Goal: Task Accomplishment & Management: Manage account settings

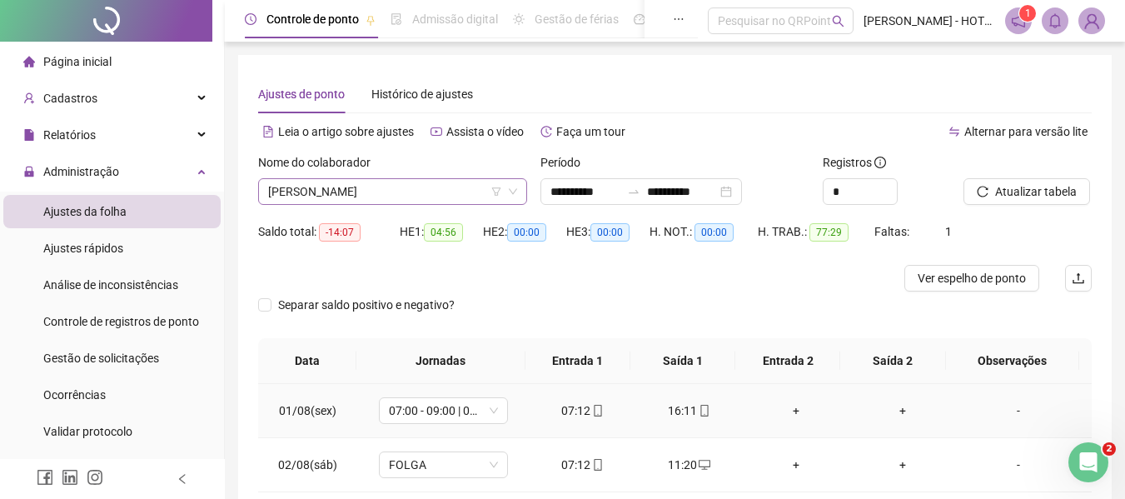
scroll to position [322, 0]
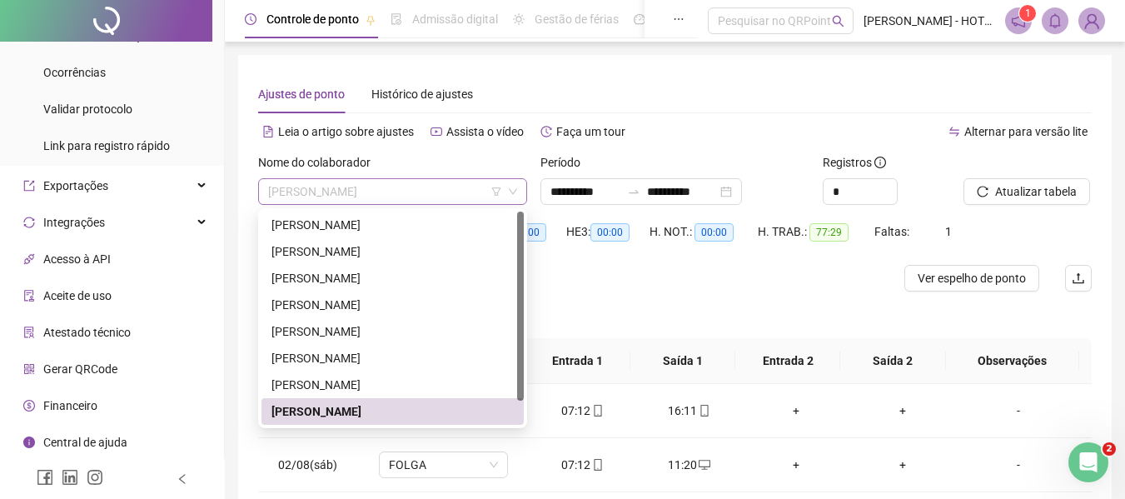
click at [436, 184] on span "[PERSON_NAME]" at bounding box center [392, 191] width 249 height 25
click at [418, 220] on div "[PERSON_NAME]" at bounding box center [392, 225] width 242 height 18
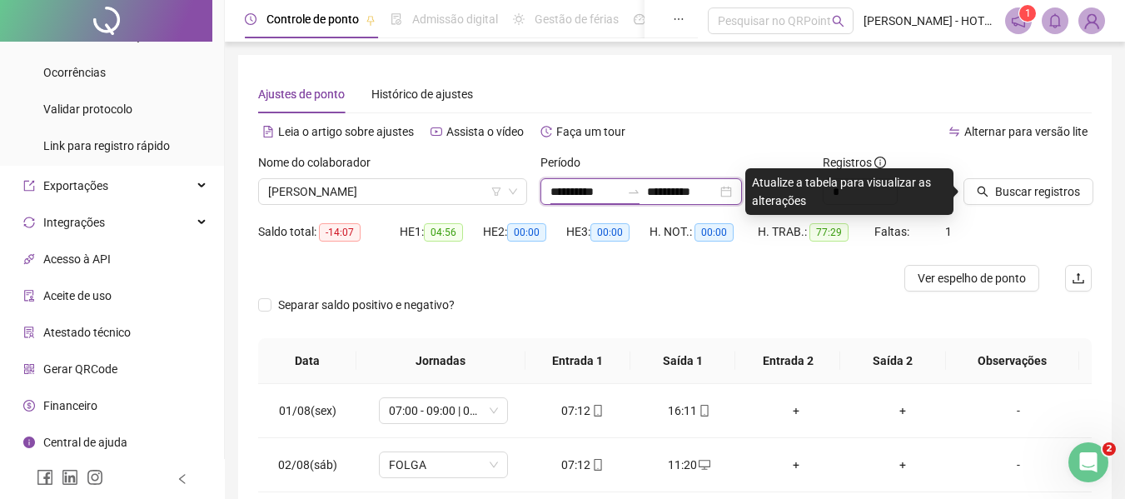
click at [574, 186] on input "**********" at bounding box center [585, 191] width 70 height 18
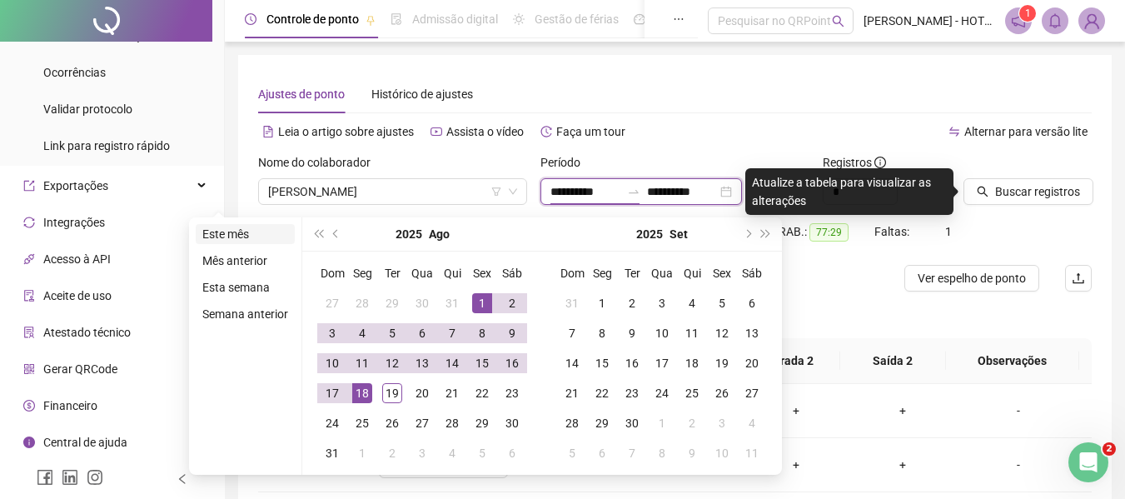
type input "**********"
click at [220, 241] on li "Este mês" at bounding box center [245, 234] width 99 height 20
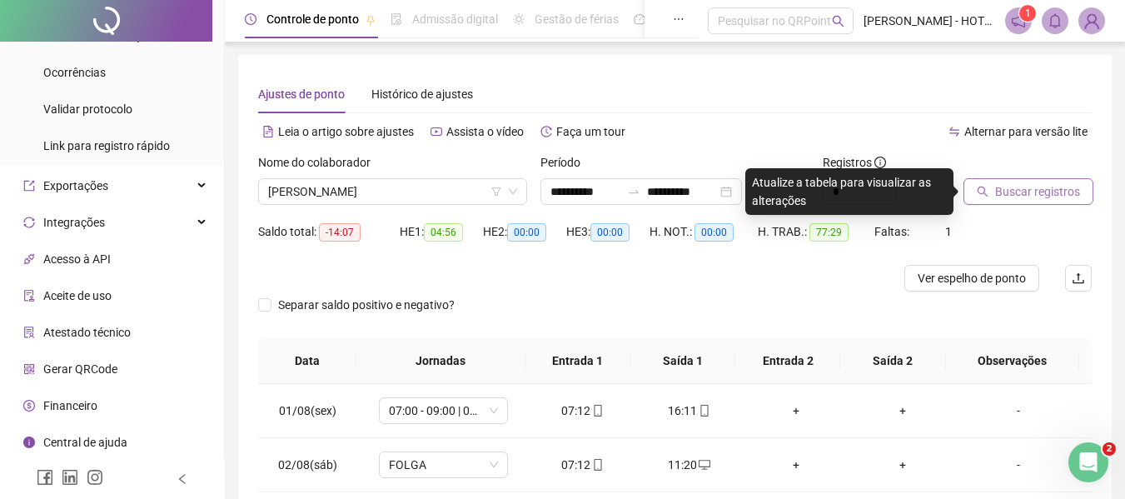
click at [1038, 194] on span "Buscar registros" at bounding box center [1037, 191] width 85 height 18
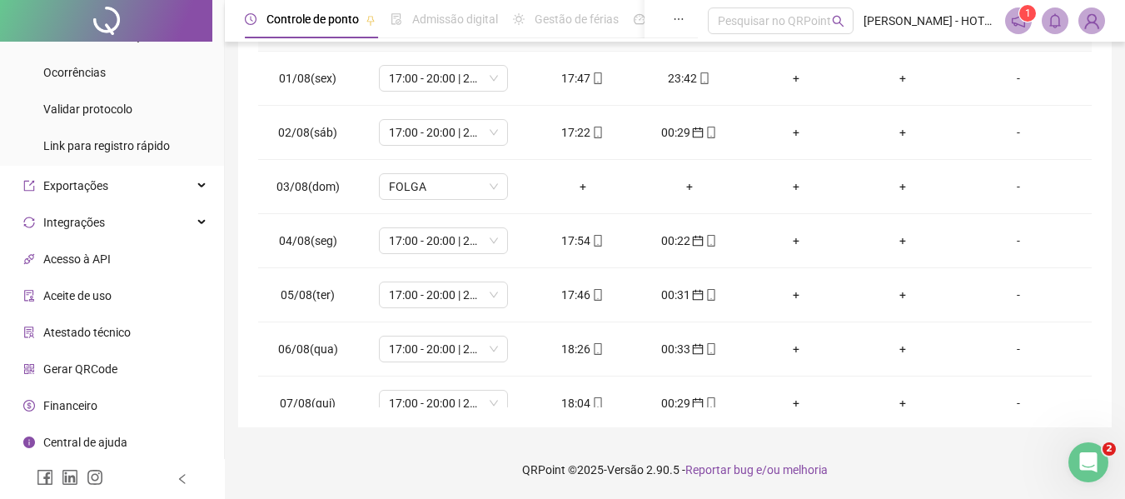
scroll to position [0, 0]
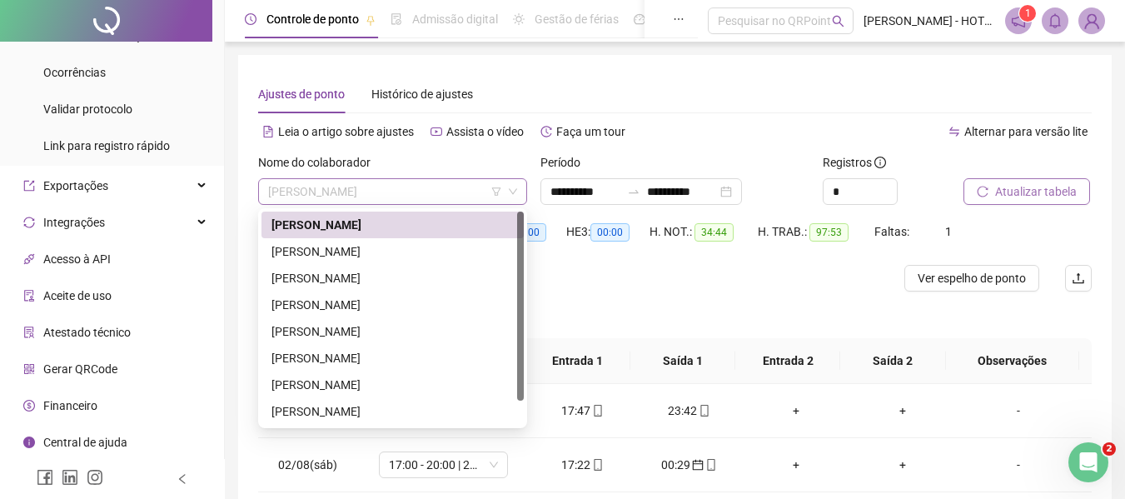
click at [425, 191] on span "[PERSON_NAME]" at bounding box center [392, 191] width 249 height 25
click at [428, 254] on div "[PERSON_NAME]" at bounding box center [392, 251] width 242 height 18
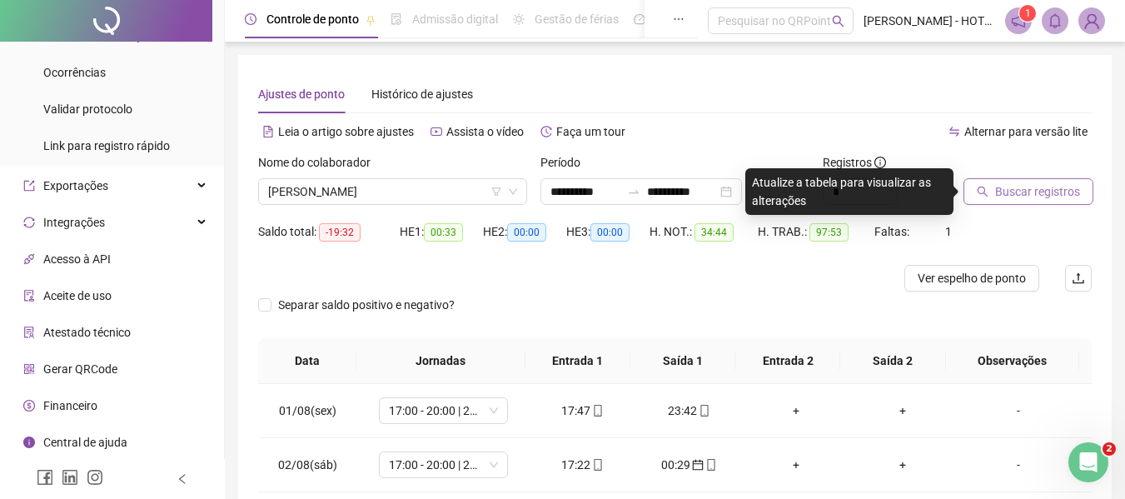
click at [1018, 196] on span "Buscar registros" at bounding box center [1037, 191] width 85 height 18
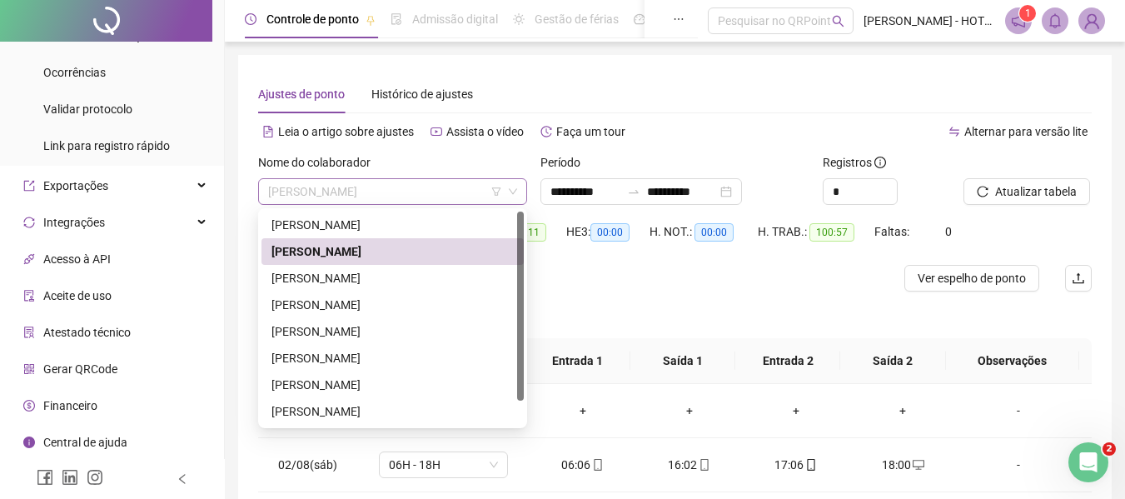
click at [411, 181] on span "[PERSON_NAME]" at bounding box center [392, 191] width 249 height 25
click at [410, 286] on div "[PERSON_NAME]" at bounding box center [392, 278] width 242 height 18
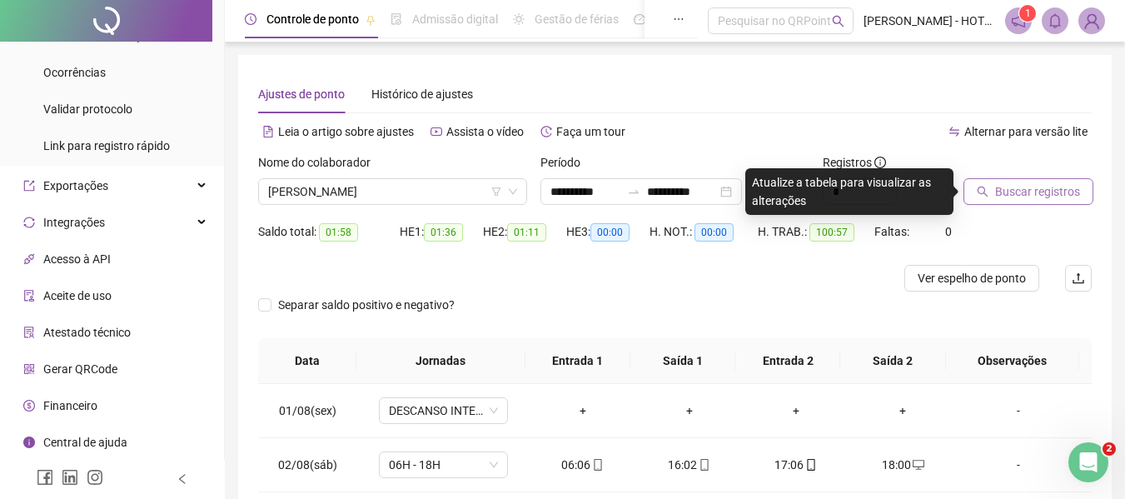
click at [1021, 199] on span "Buscar registros" at bounding box center [1037, 191] width 85 height 18
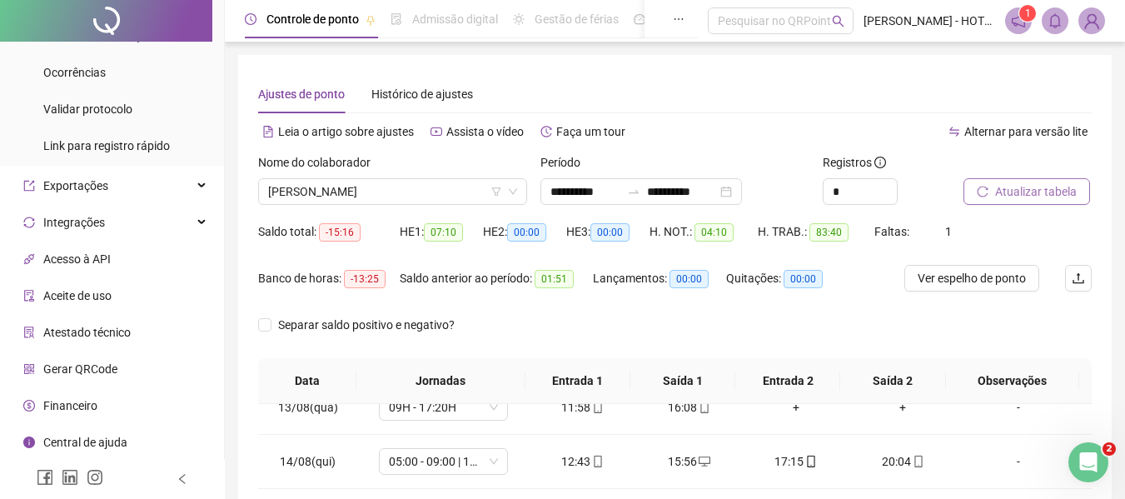
click at [1060, 191] on span "Atualizar tabela" at bounding box center [1036, 191] width 82 height 18
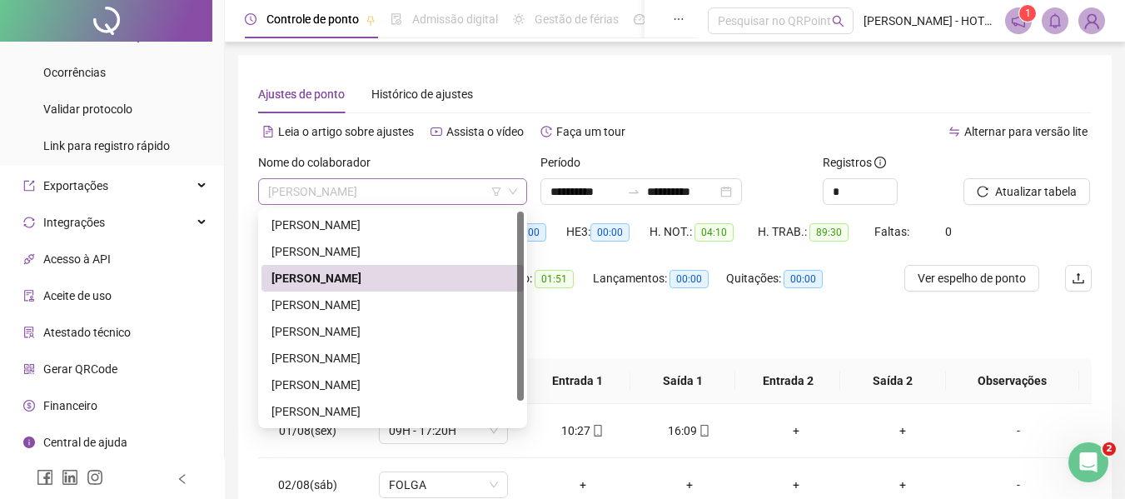
click at [460, 190] on span "[PERSON_NAME]" at bounding box center [392, 191] width 249 height 25
click at [406, 304] on div "[PERSON_NAME]" at bounding box center [392, 305] width 242 height 18
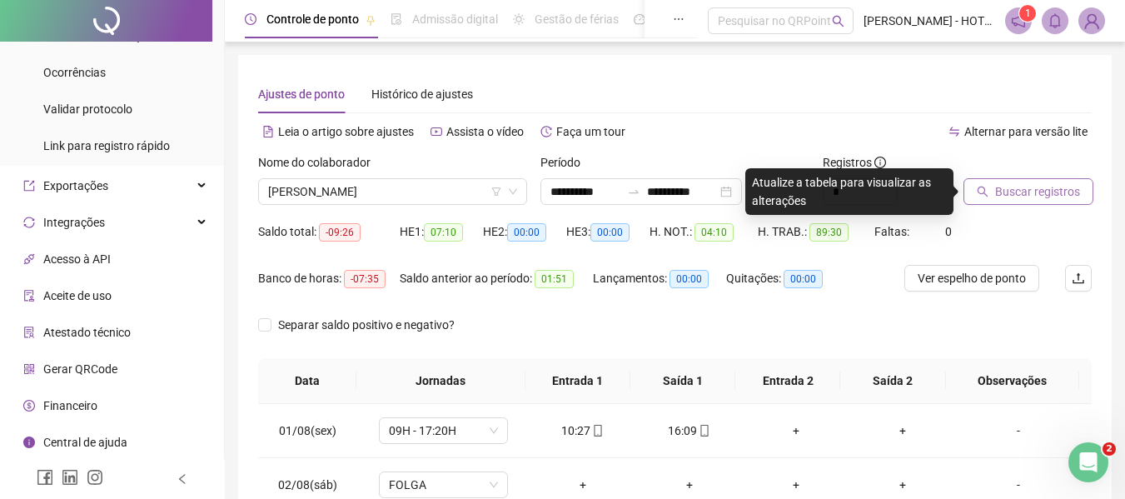
click at [1017, 199] on span "Buscar registros" at bounding box center [1037, 191] width 85 height 18
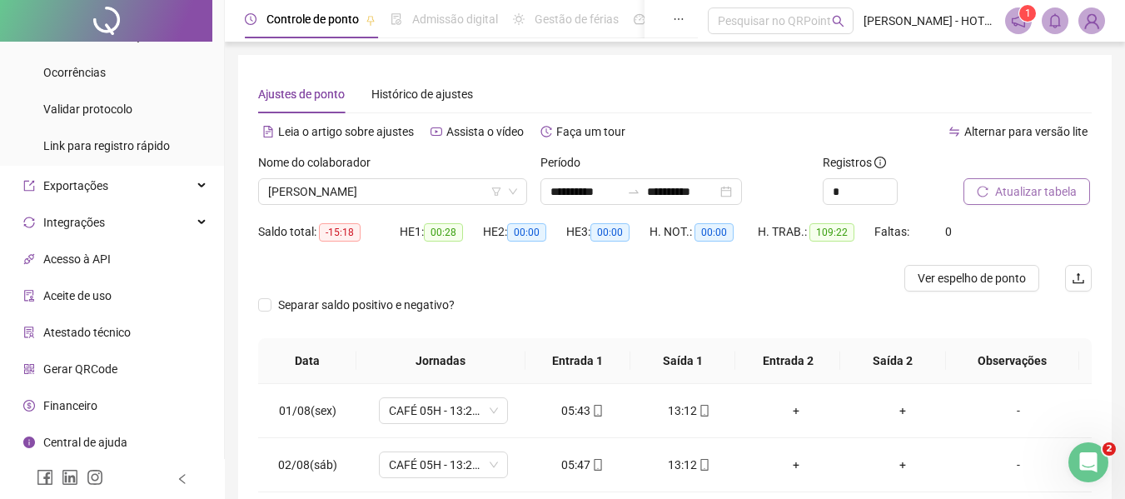
click at [708, 368] on th "Saída 1" at bounding box center [682, 361] width 105 height 46
click at [403, 175] on div "Nome do colaborador" at bounding box center [392, 165] width 269 height 25
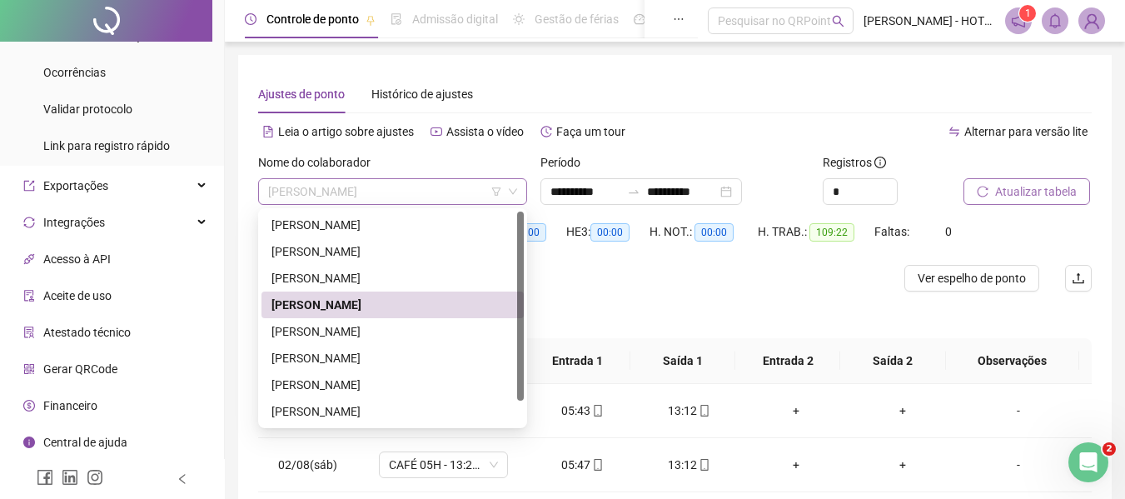
click at [414, 186] on span "[PERSON_NAME]" at bounding box center [392, 191] width 249 height 25
click at [402, 340] on div "[PERSON_NAME]" at bounding box center [392, 331] width 262 height 27
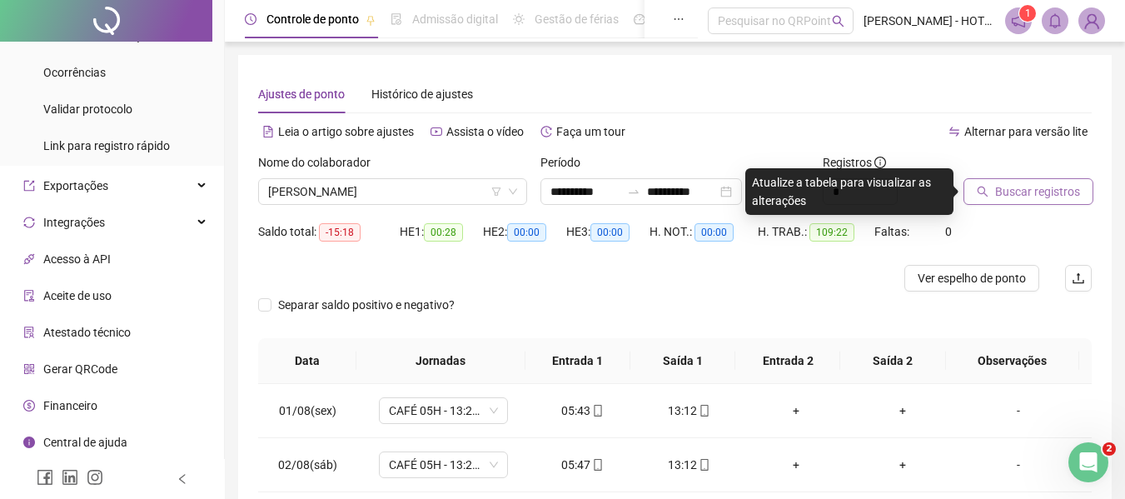
click at [986, 199] on button "Buscar registros" at bounding box center [1028, 191] width 130 height 27
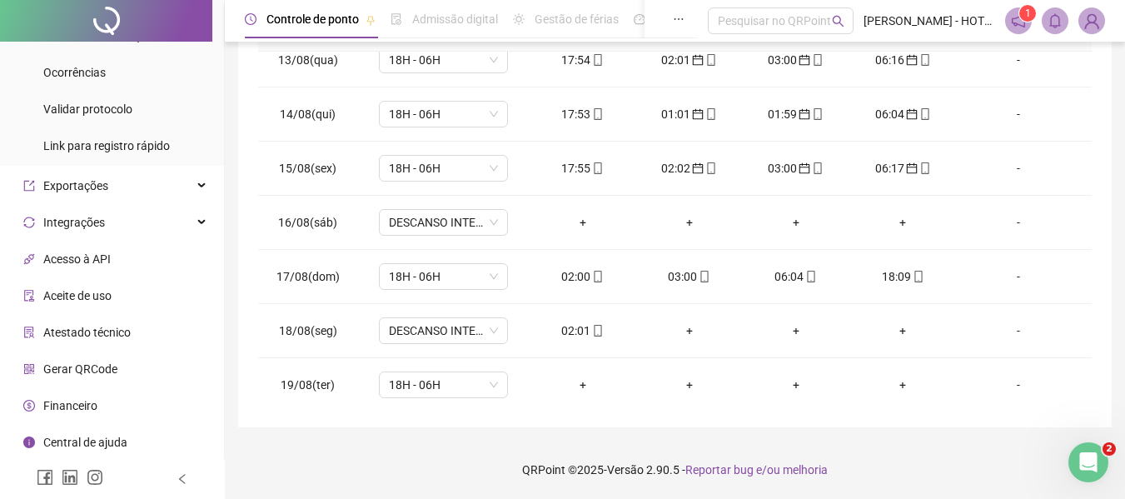
scroll to position [673, 0]
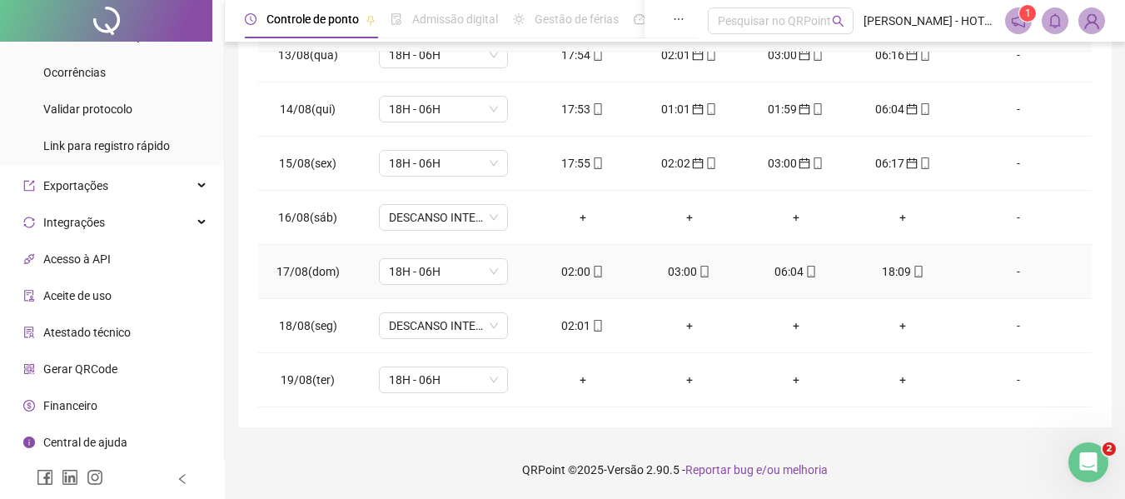
click at [568, 281] on td "02:00" at bounding box center [582, 272] width 107 height 54
click at [577, 275] on div "02:00" at bounding box center [583, 271] width 80 height 18
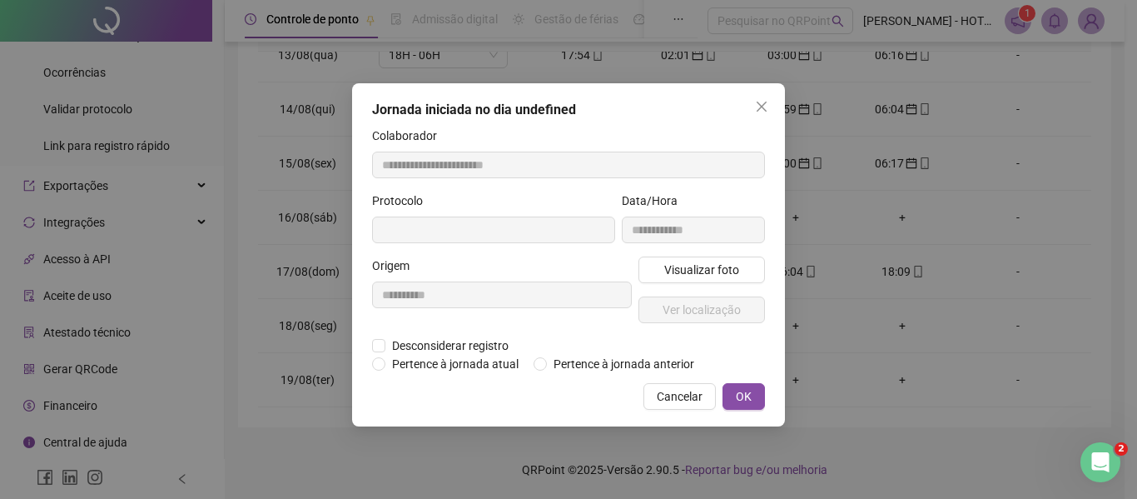
type input "**********"
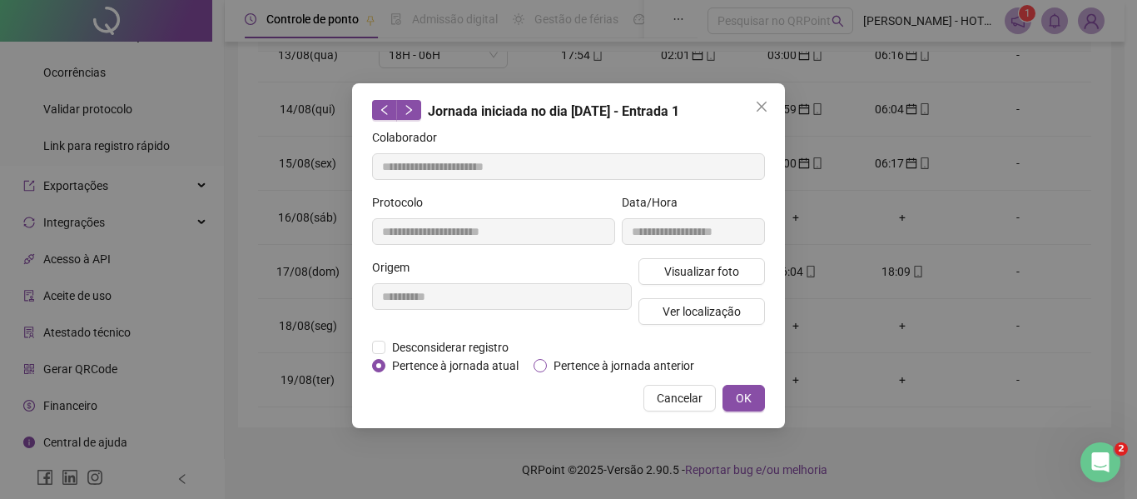
click at [636, 368] on span "Pertence à jornada anterior" at bounding box center [624, 365] width 154 height 18
click at [735, 403] on button "OK" at bounding box center [744, 398] width 42 height 27
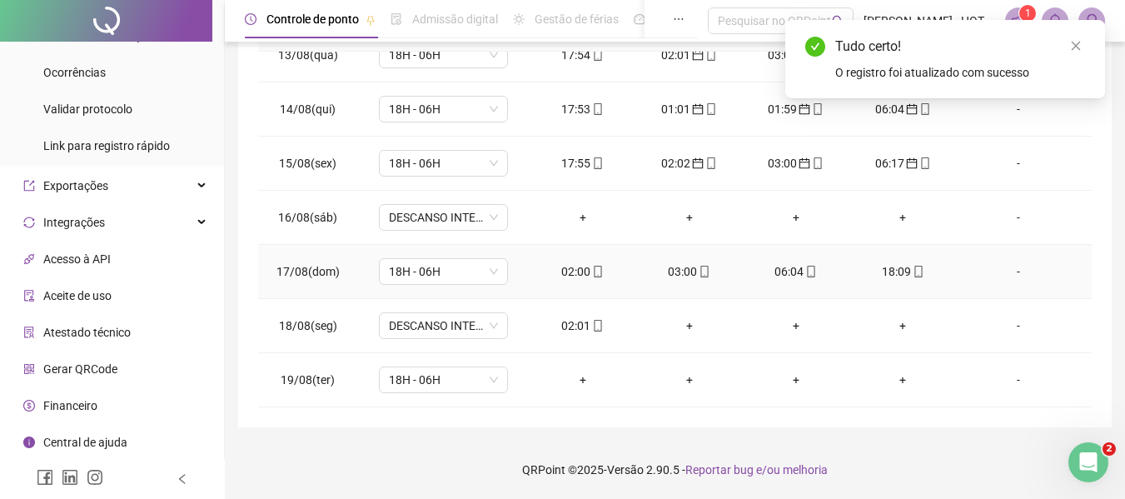
click at [671, 276] on div "03:00" at bounding box center [689, 271] width 80 height 18
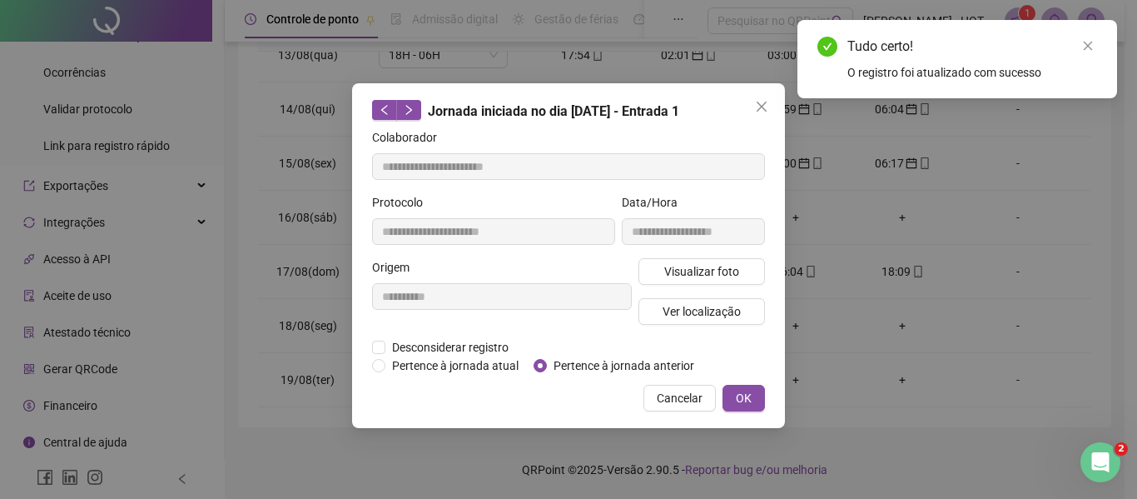
type input "**********"
click at [627, 359] on span "Pertence à jornada anterior" at bounding box center [624, 365] width 154 height 18
click at [753, 395] on button "OK" at bounding box center [744, 398] width 42 height 27
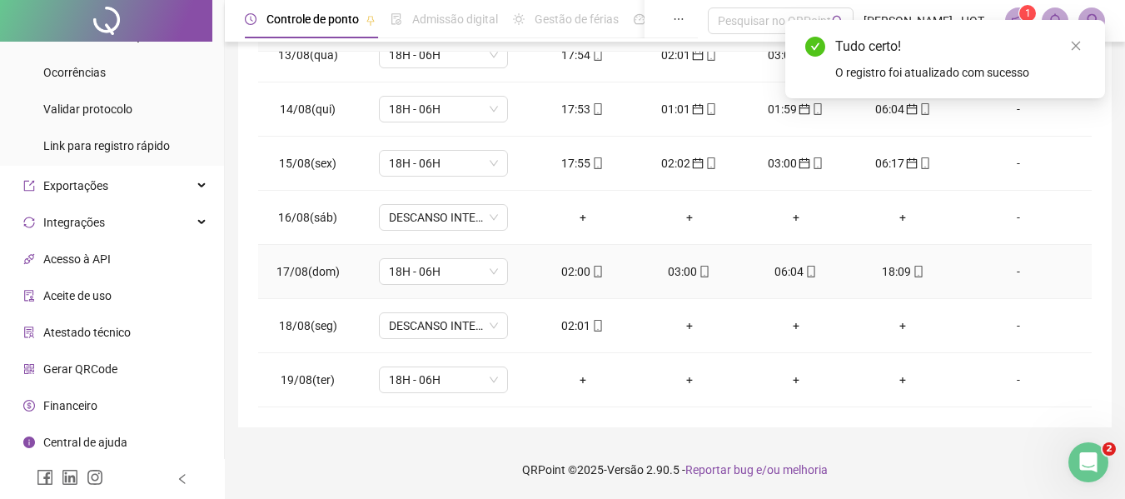
click at [762, 272] on div "06:04" at bounding box center [796, 271] width 80 height 18
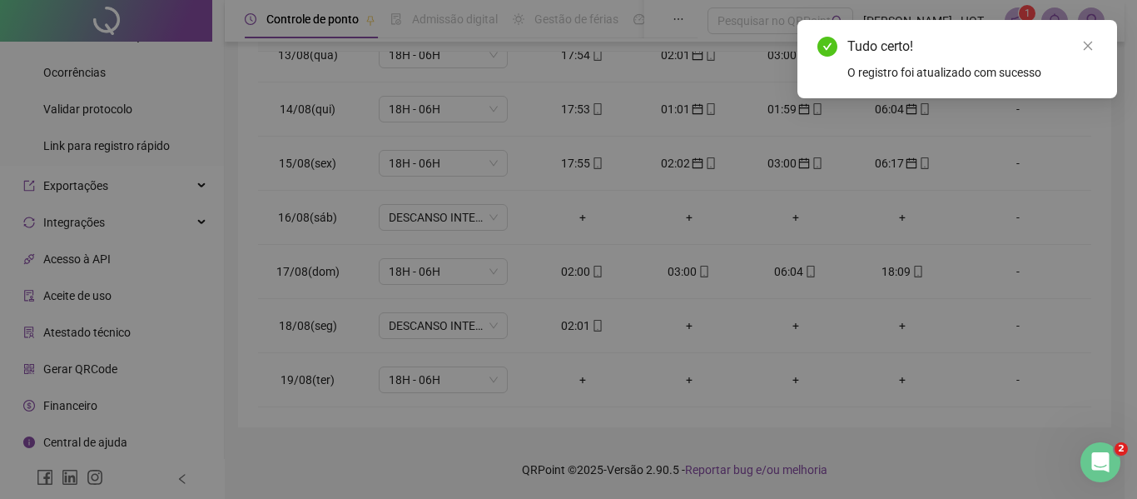
type input "**********"
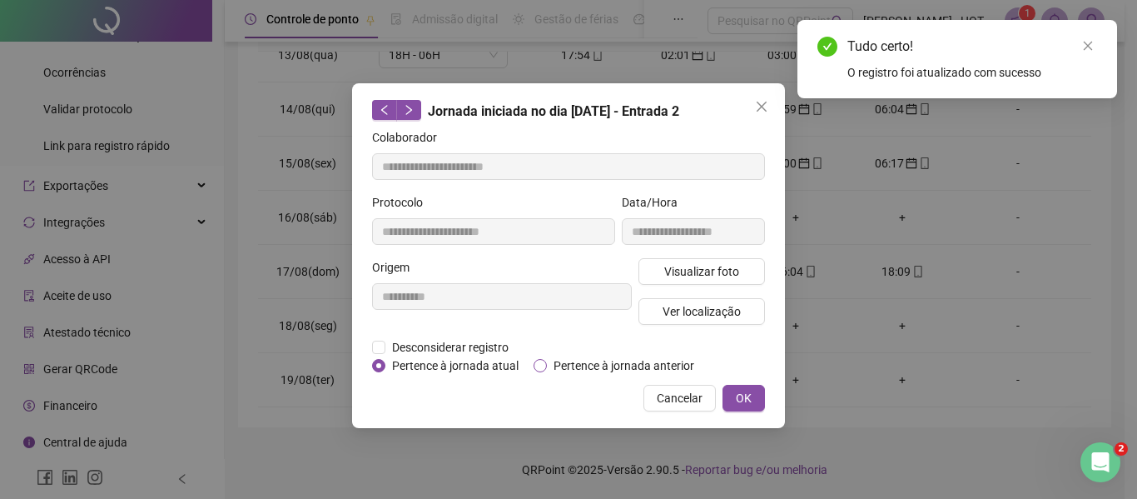
click at [613, 363] on span "Pertence à jornada anterior" at bounding box center [624, 365] width 154 height 18
click at [744, 396] on span "OK" at bounding box center [744, 398] width 16 height 18
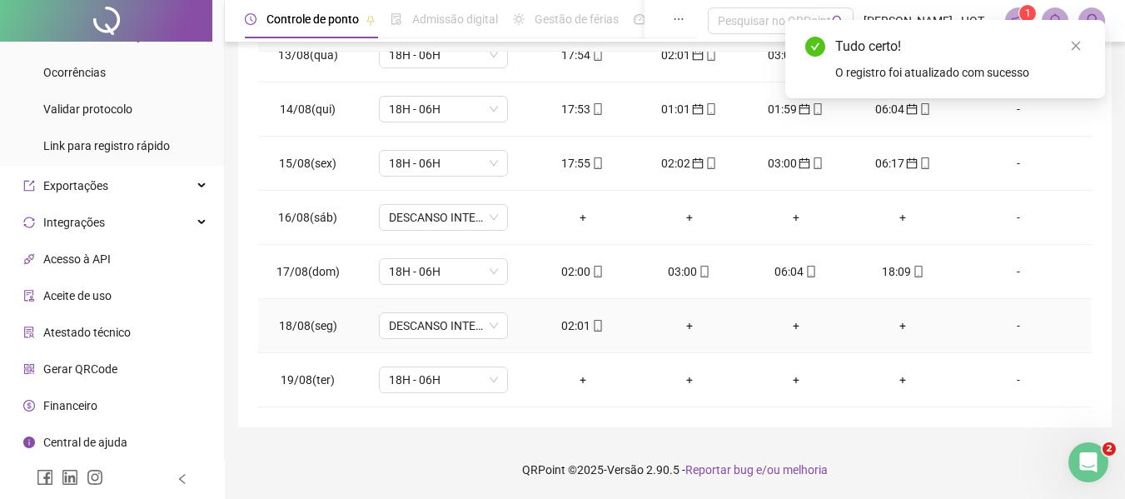
click at [574, 332] on div "02:01" at bounding box center [583, 325] width 80 height 18
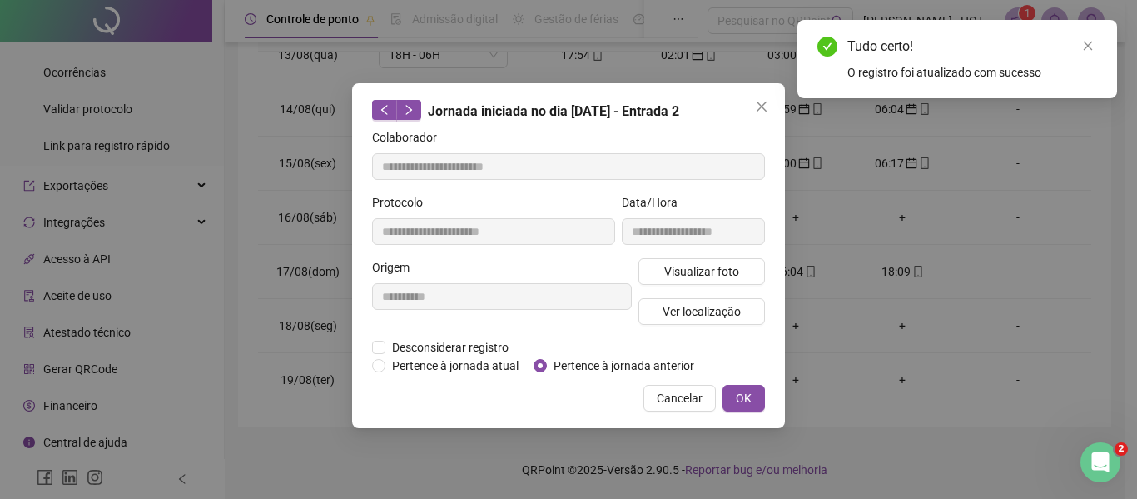
type input "**********"
click at [627, 356] on span "Pertence à jornada anterior" at bounding box center [624, 365] width 154 height 18
click at [753, 410] on div "**********" at bounding box center [568, 255] width 433 height 345
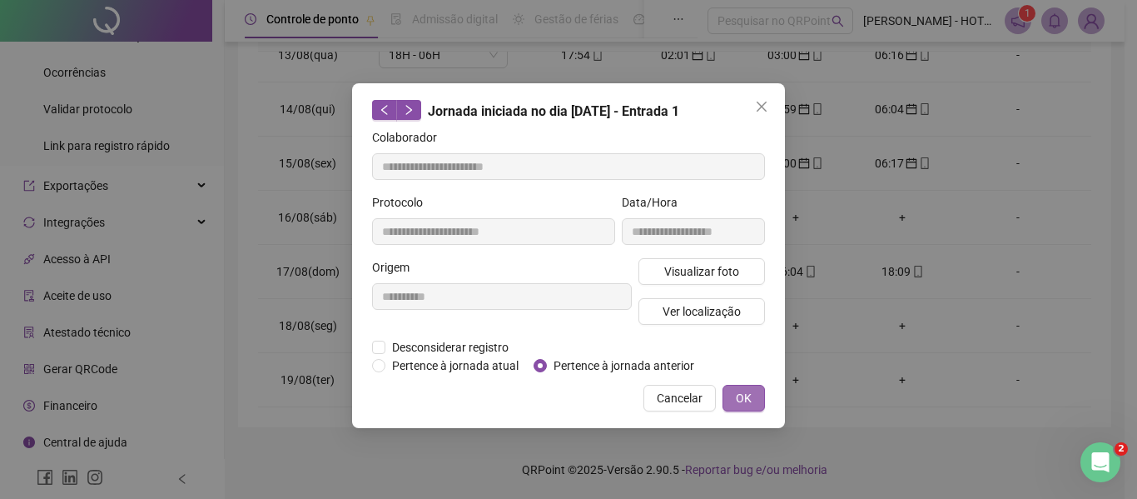
click at [751, 407] on button "OK" at bounding box center [744, 398] width 42 height 27
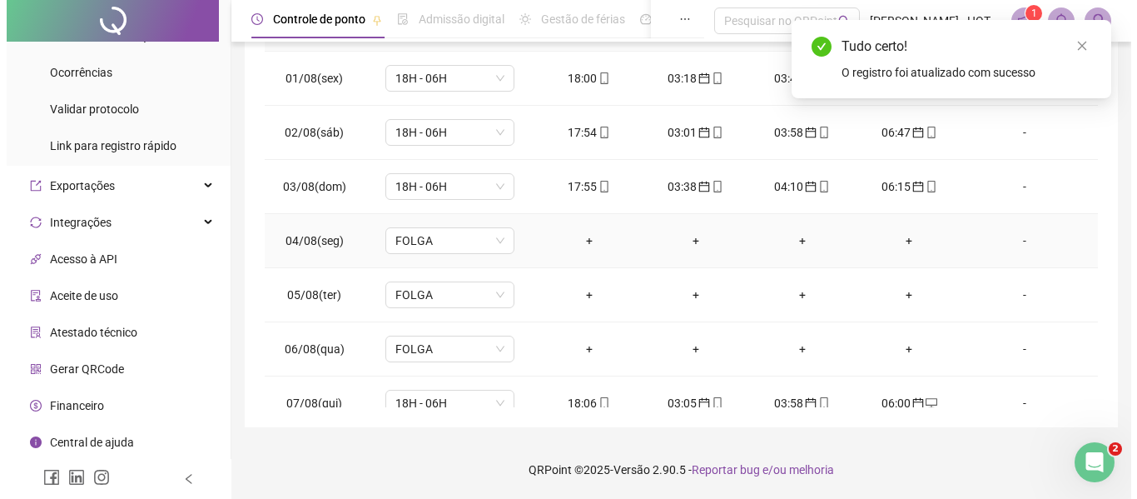
scroll to position [0, 0]
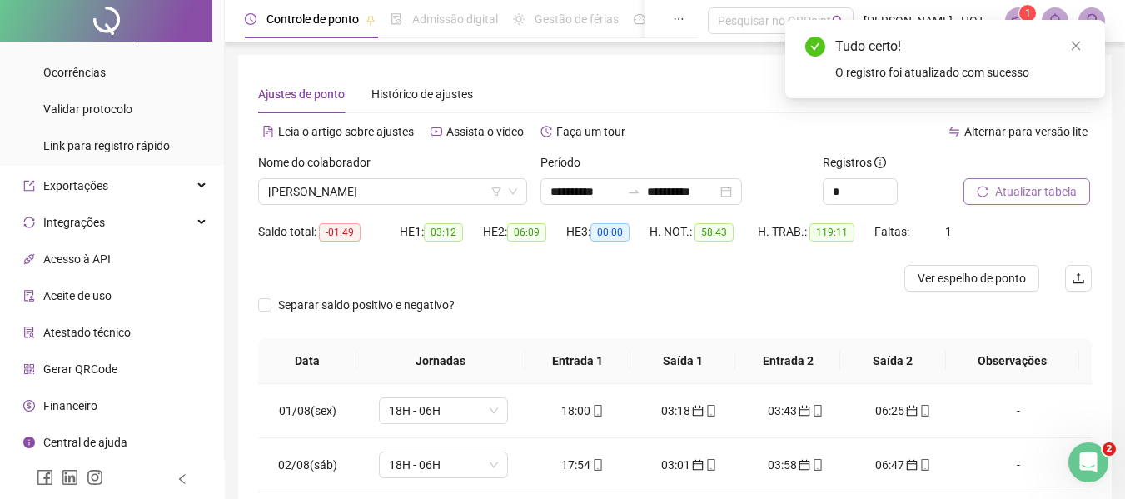
drag, startPoint x: 1075, startPoint y: 176, endPoint x: 1065, endPoint y: 181, distance: 11.6
click at [1065, 181] on div "Atualizar tabela" at bounding box center [1027, 179] width 128 height 52
click at [1065, 181] on button "Atualizar tabela" at bounding box center [1026, 191] width 127 height 27
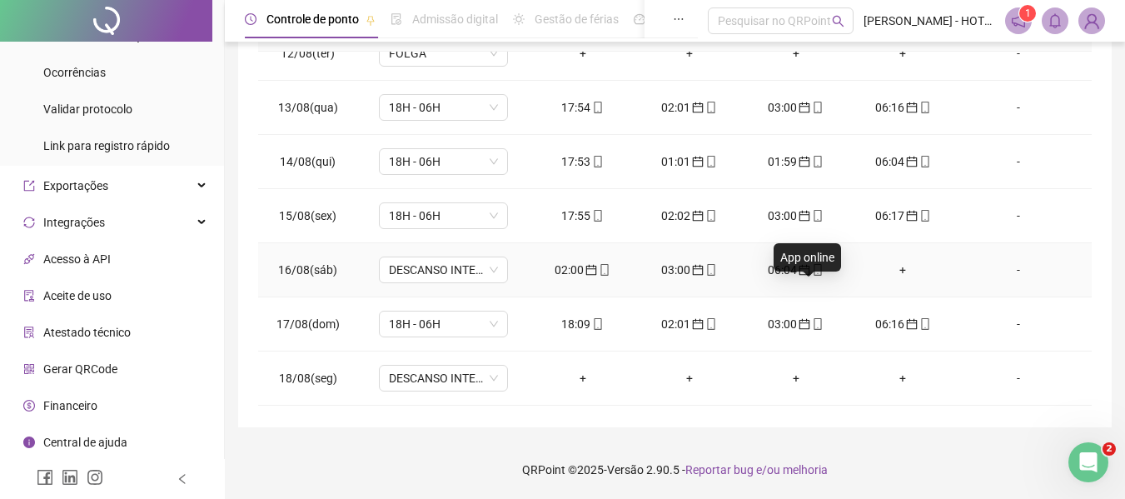
scroll to position [581, 0]
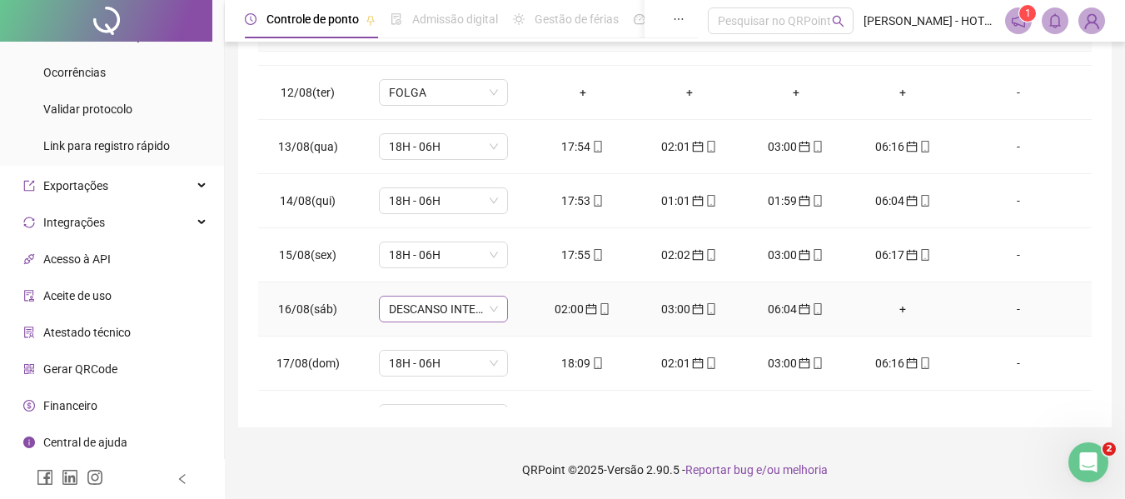
click at [456, 306] on span "DESCANSO INTER-JORNADA" at bounding box center [443, 308] width 109 height 25
type input "**"
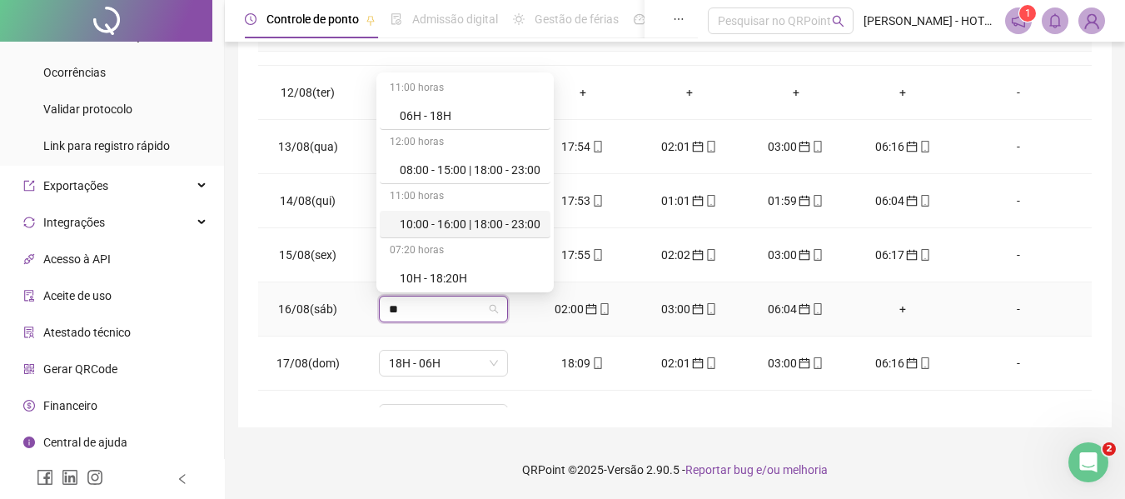
scroll to position [436, 0]
click at [478, 277] on div "18H - 06H" at bounding box center [470, 275] width 141 height 18
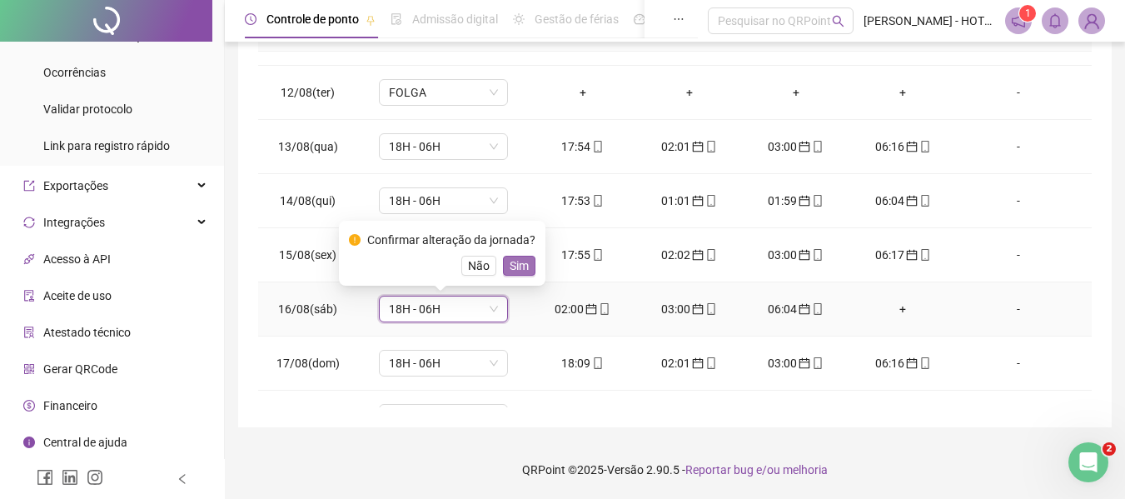
click at [510, 266] on span "Sim" at bounding box center [518, 265] width 19 height 18
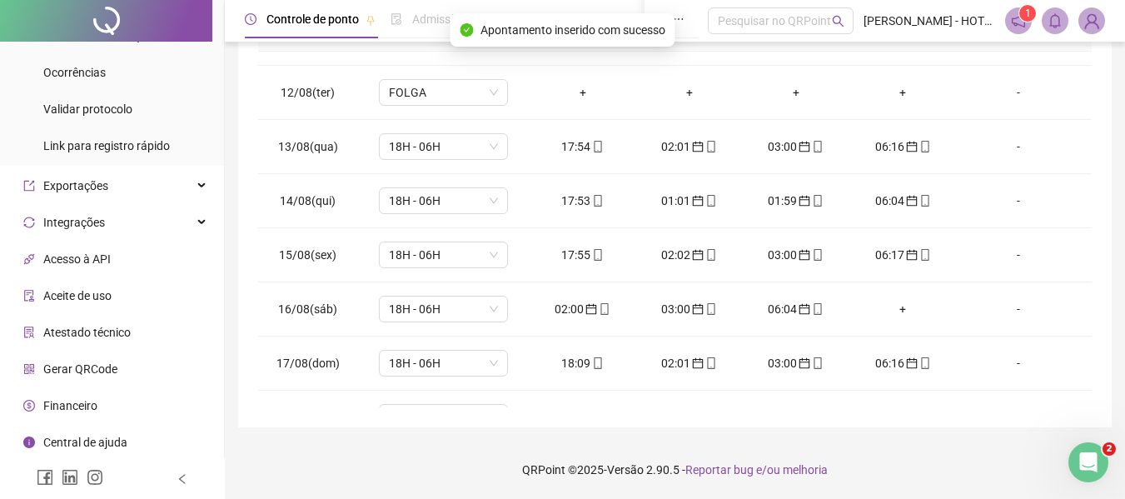
scroll to position [0, 0]
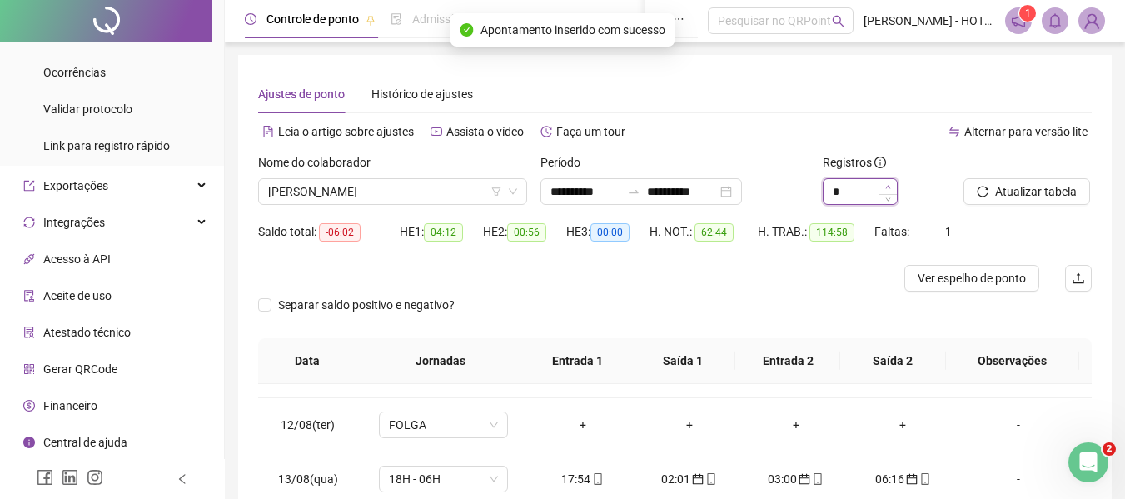
click at [888, 186] on icon "up" at bounding box center [887, 186] width 5 height 3
type input "*"
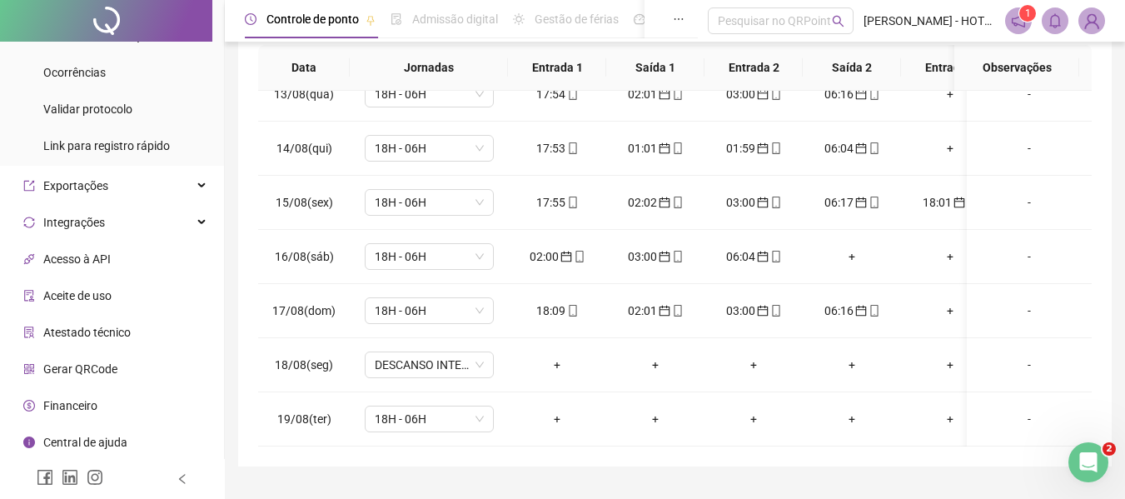
scroll to position [299, 0]
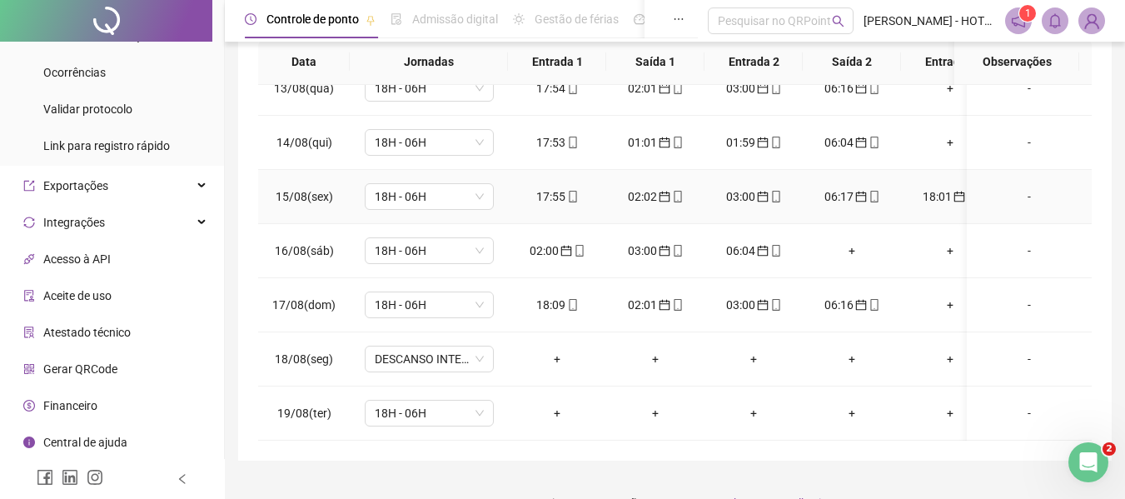
click at [938, 187] on div "18:01" at bounding box center [950, 196] width 72 height 18
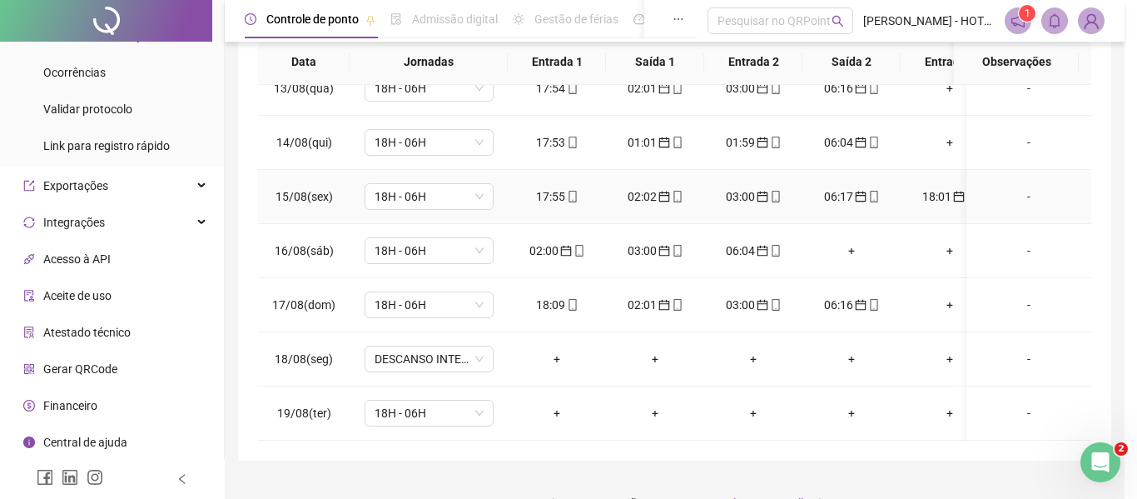
type input "**********"
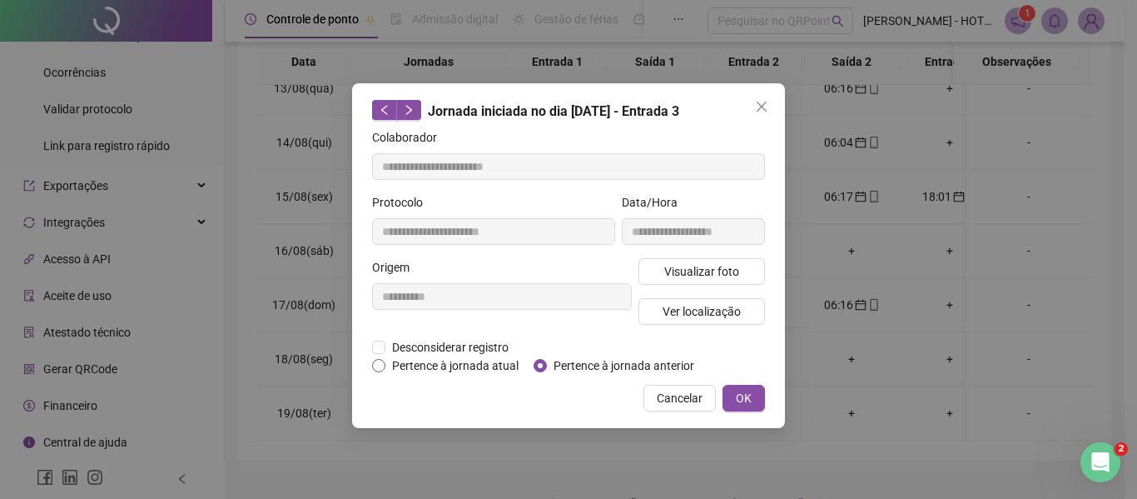
click at [489, 364] on span "Pertence à jornada atual" at bounding box center [455, 365] width 140 height 18
click at [781, 393] on div "**********" at bounding box center [568, 255] width 433 height 345
click at [732, 399] on button "OK" at bounding box center [744, 398] width 42 height 27
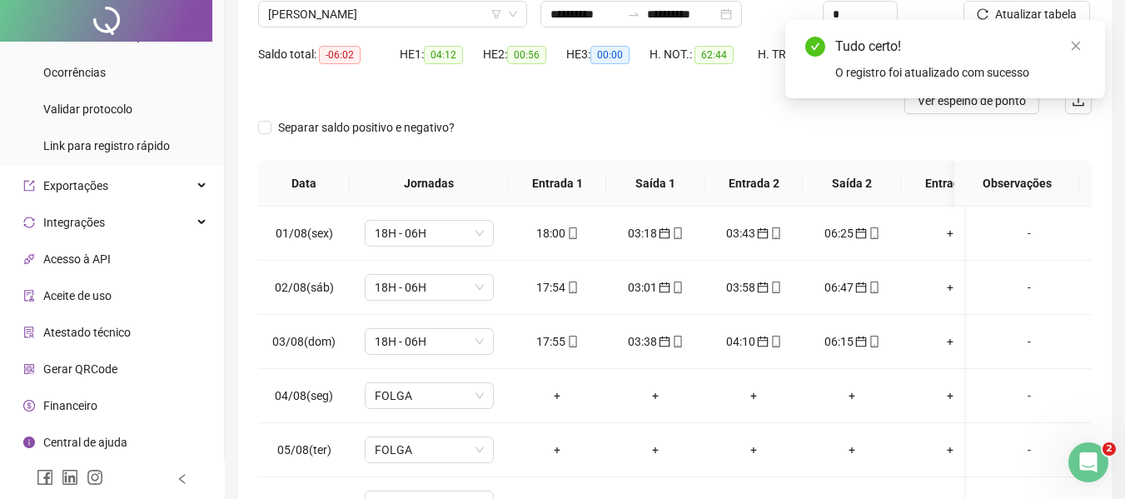
scroll to position [0, 0]
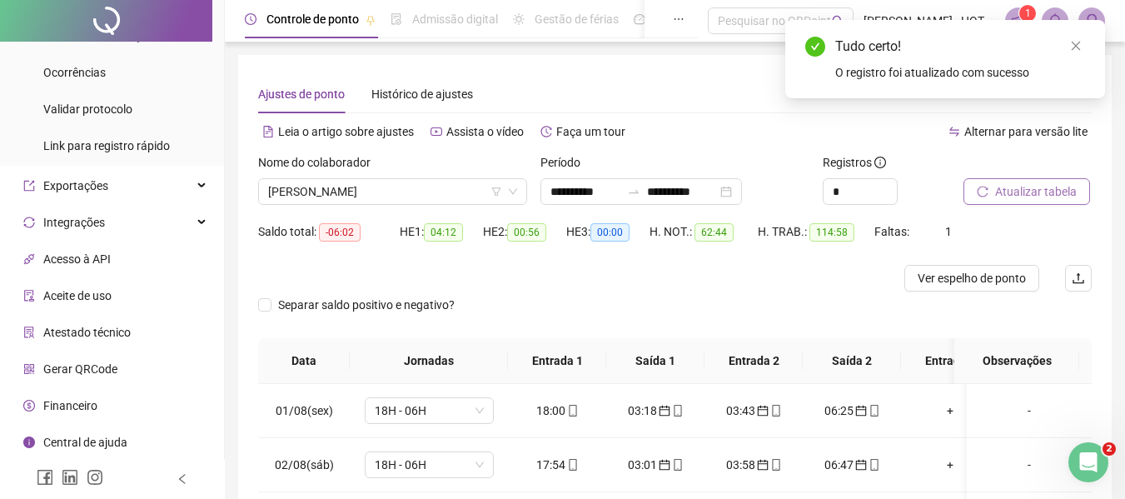
click at [1019, 183] on span "Atualizar tabela" at bounding box center [1036, 191] width 82 height 18
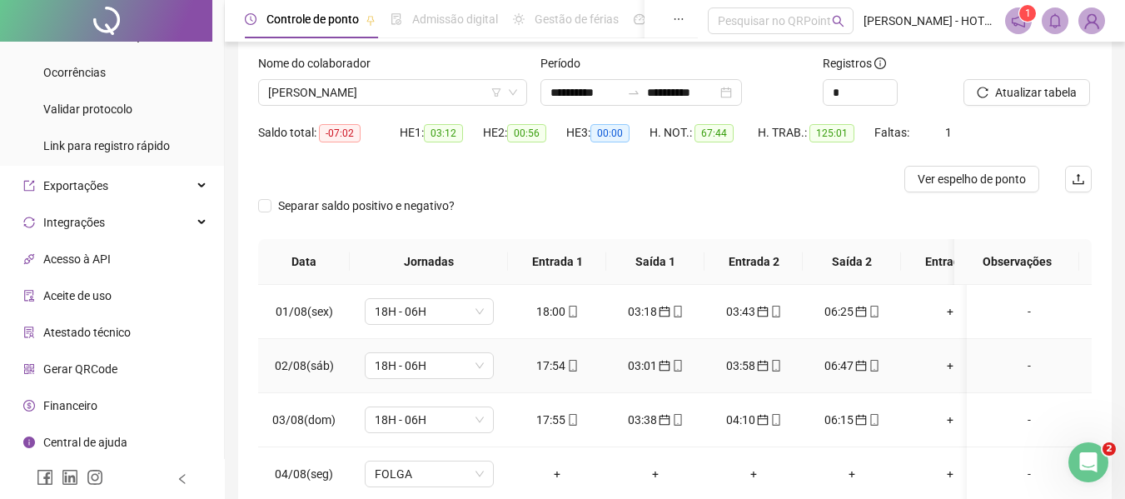
scroll to position [90, 0]
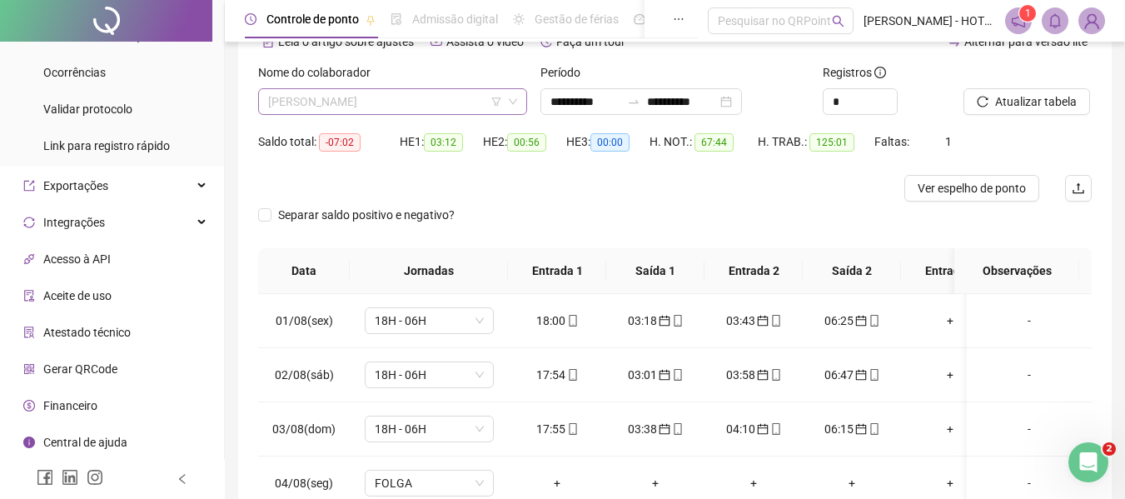
click at [435, 95] on span "[PERSON_NAME]" at bounding box center [392, 101] width 249 height 25
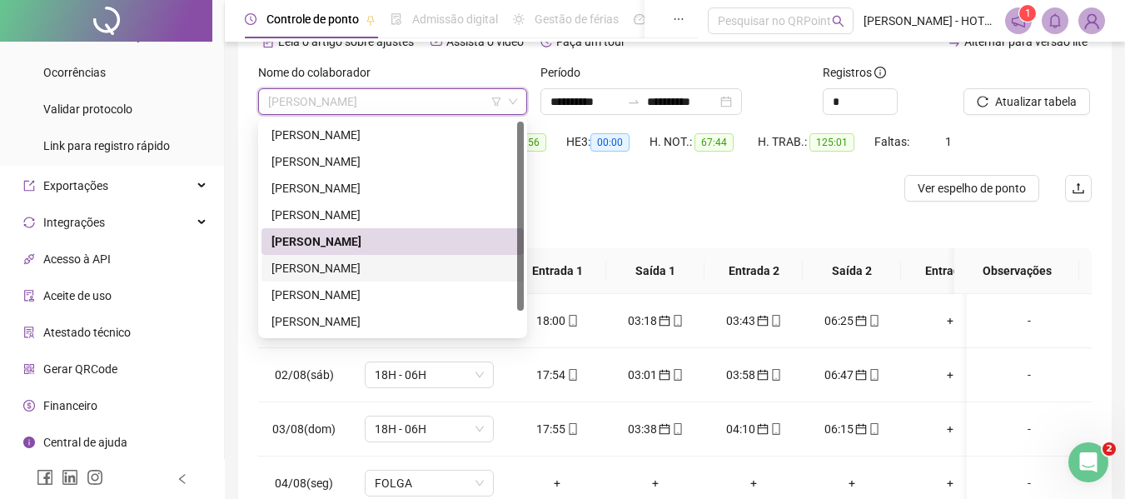
click at [392, 261] on div "[PERSON_NAME]" at bounding box center [392, 268] width 242 height 18
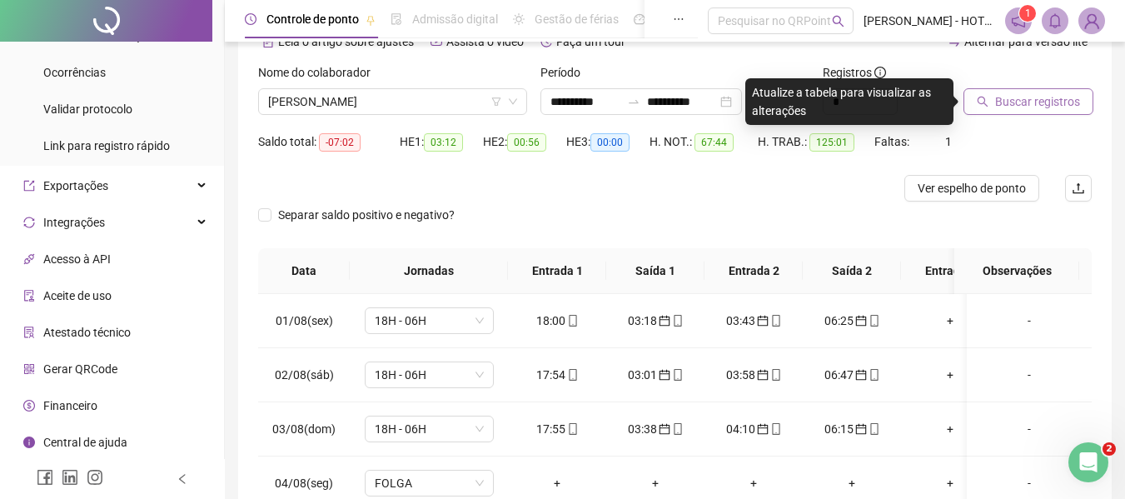
click at [1000, 104] on span "Buscar registros" at bounding box center [1037, 101] width 85 height 18
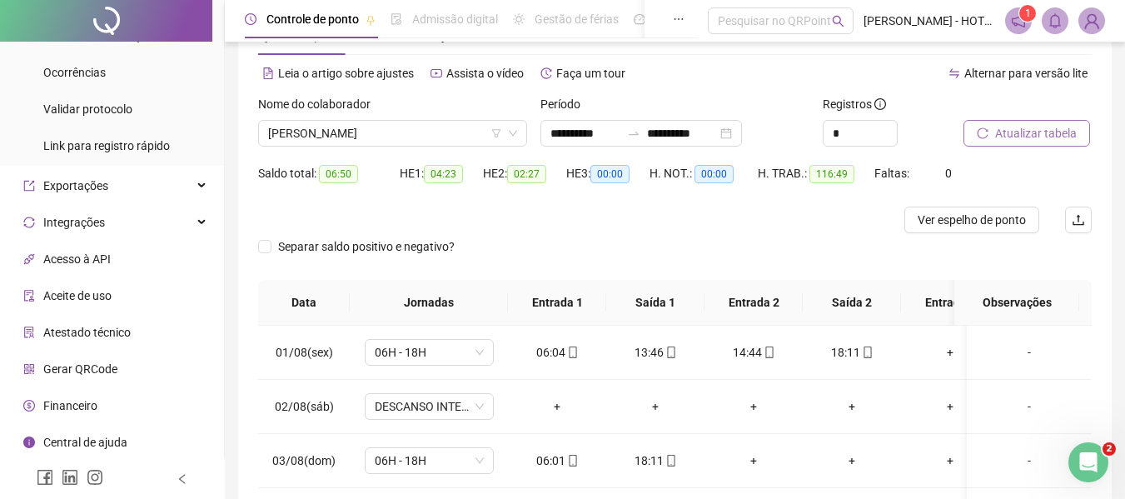
scroll to position [57, 0]
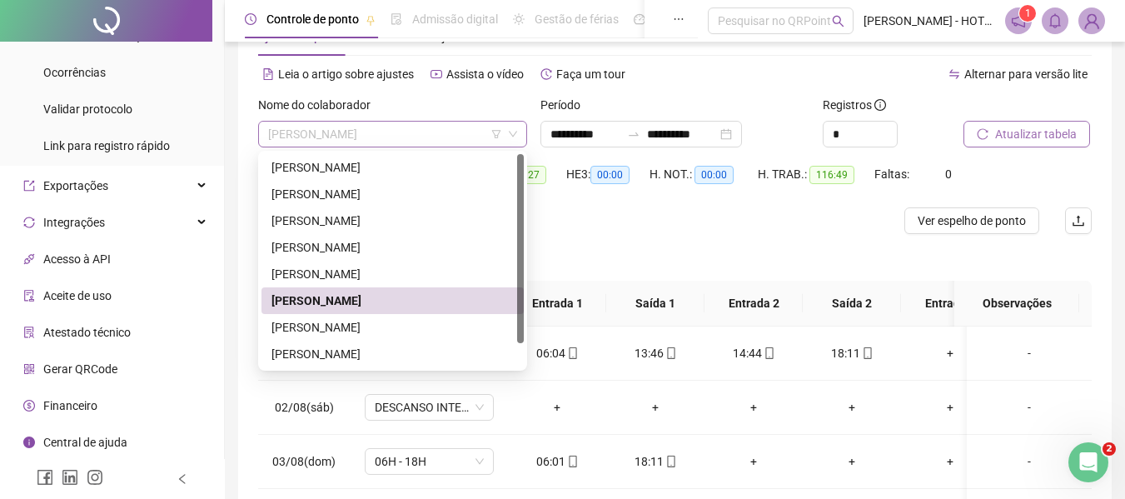
click at [467, 132] on span "[PERSON_NAME]" at bounding box center [392, 134] width 249 height 25
click at [409, 335] on div "[PERSON_NAME]" at bounding box center [392, 327] width 242 height 18
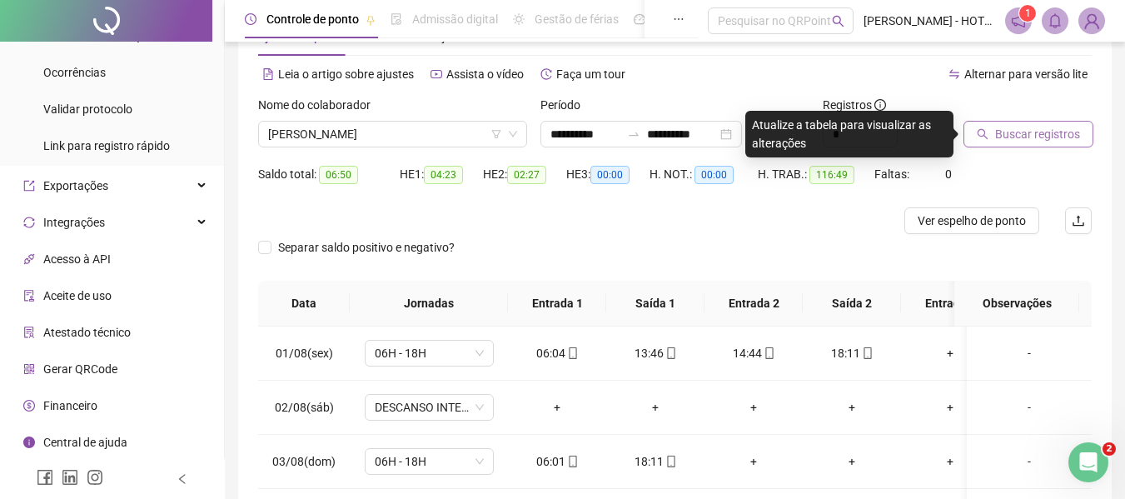
click at [1021, 144] on button "Buscar registros" at bounding box center [1028, 134] width 130 height 27
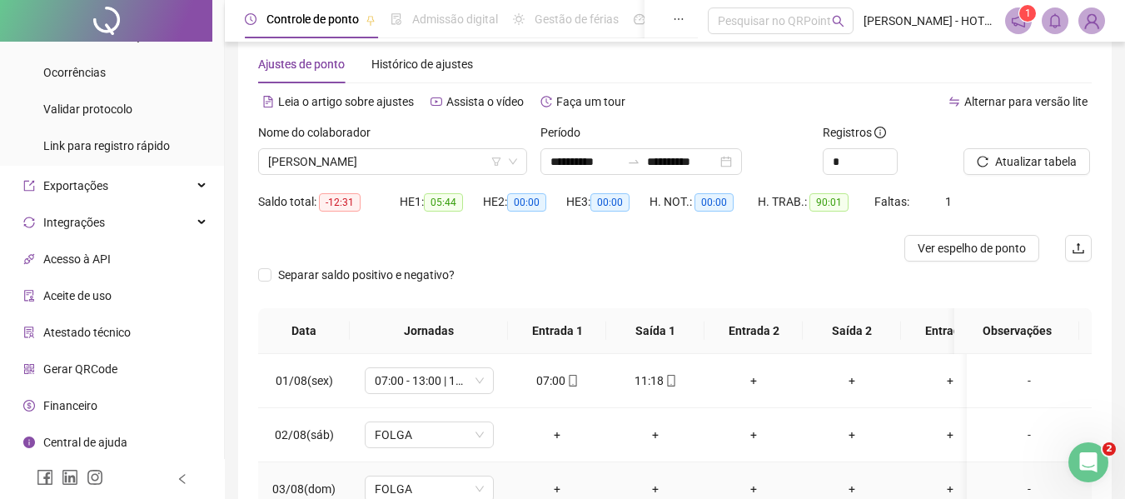
scroll to position [0, 0]
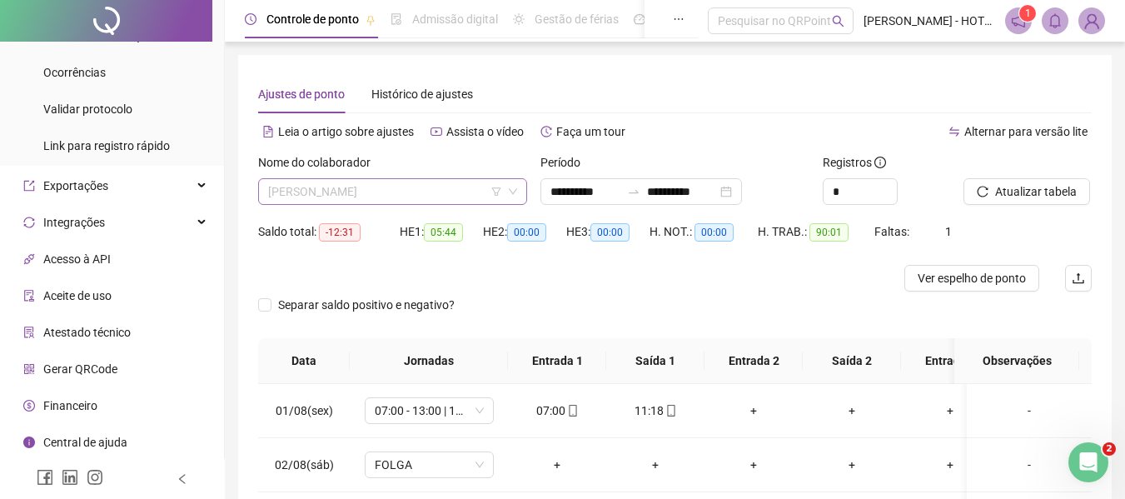
click at [457, 197] on span "[PERSON_NAME]" at bounding box center [392, 191] width 249 height 25
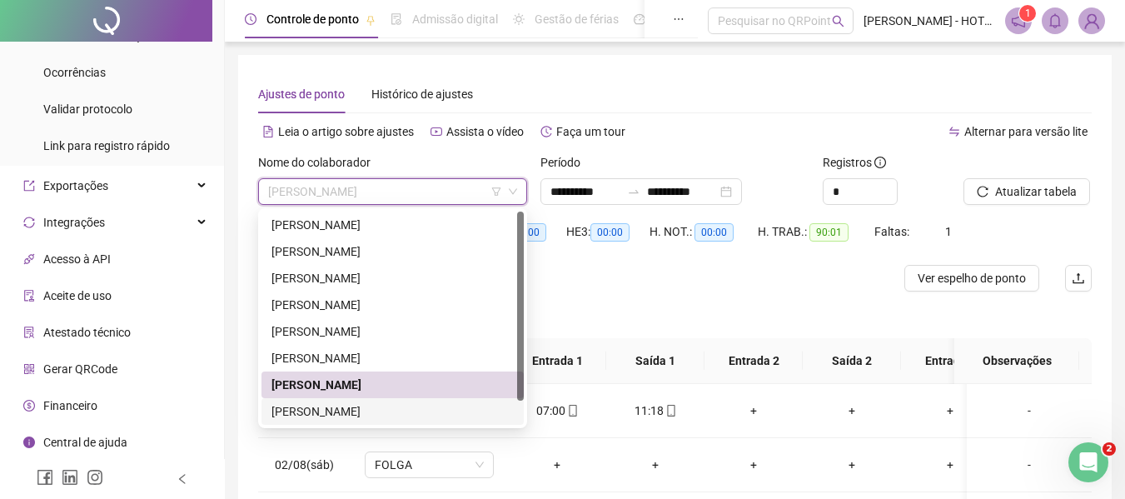
click at [423, 406] on div "[PERSON_NAME]" at bounding box center [392, 411] width 242 height 18
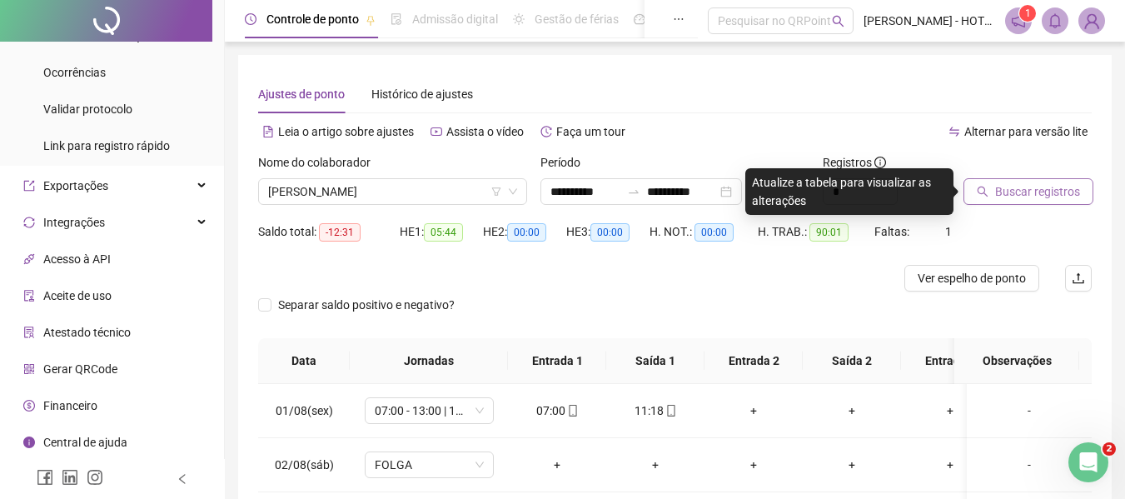
click at [1023, 186] on span "Buscar registros" at bounding box center [1037, 191] width 85 height 18
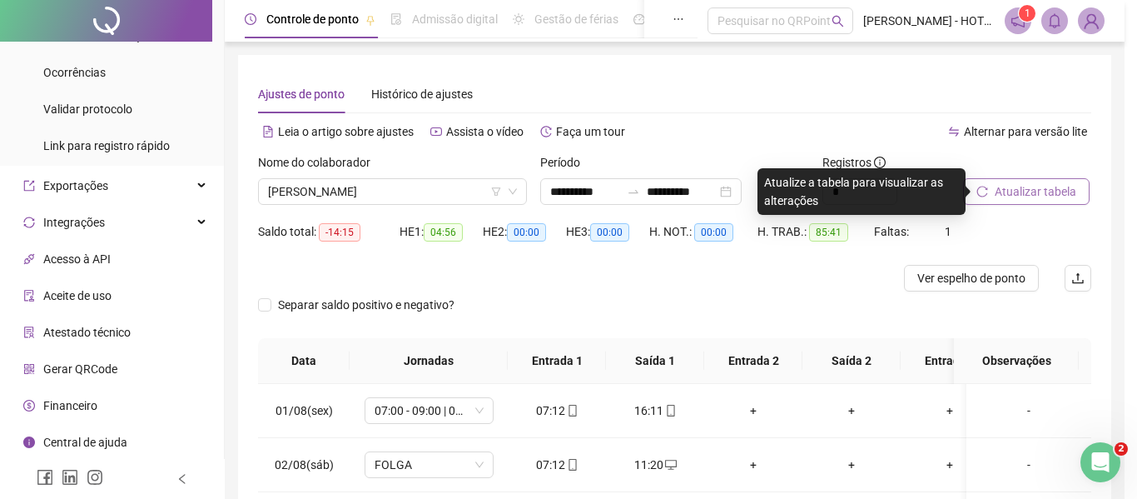
click at [1023, 186] on div "Buscando registros Os registros de ponto estão sendo buscados... OK" at bounding box center [568, 249] width 1137 height 499
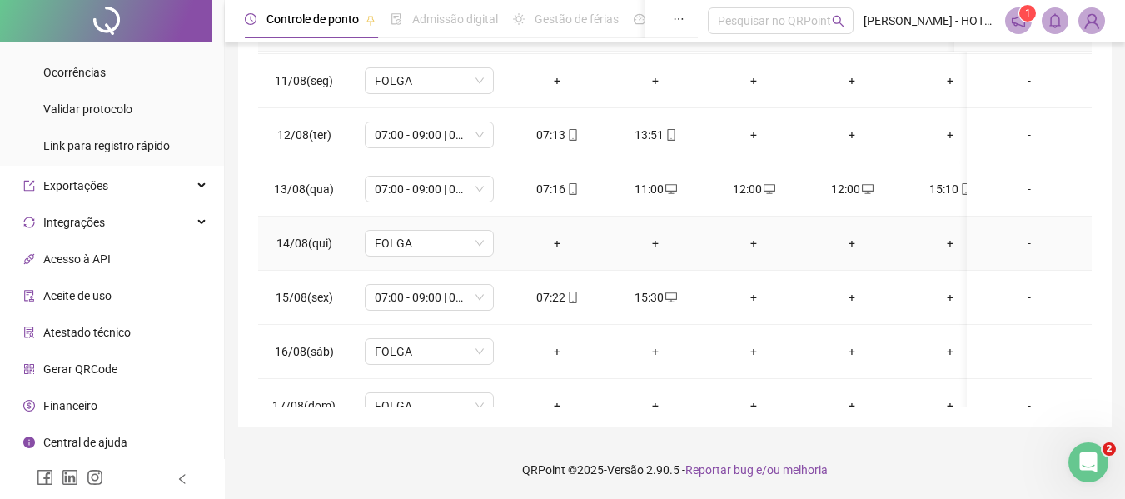
scroll to position [538, 0]
click at [743, 193] on div "12:00" at bounding box center [754, 190] width 72 height 18
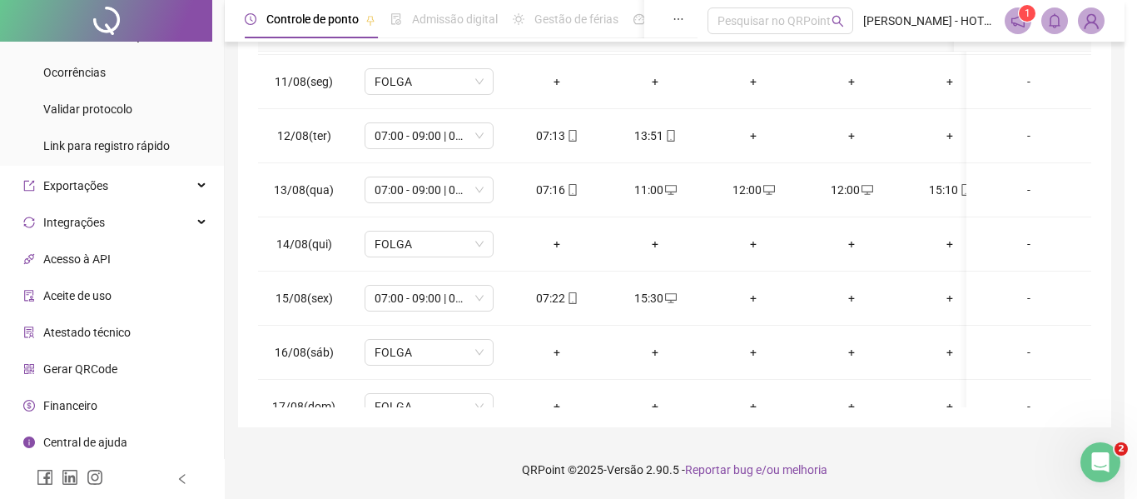
type input "**********"
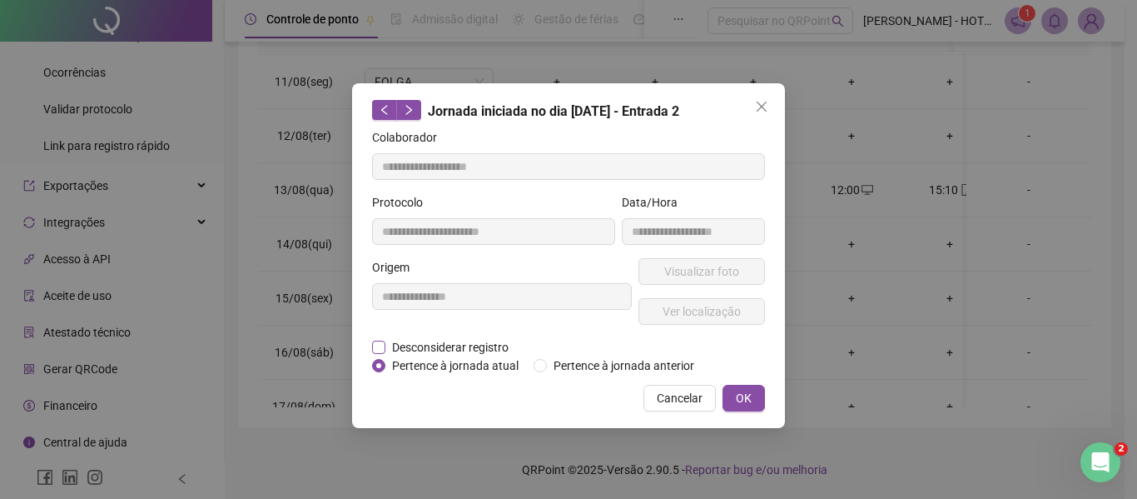
click at [480, 343] on span "Desconsiderar registro" at bounding box center [450, 347] width 130 height 18
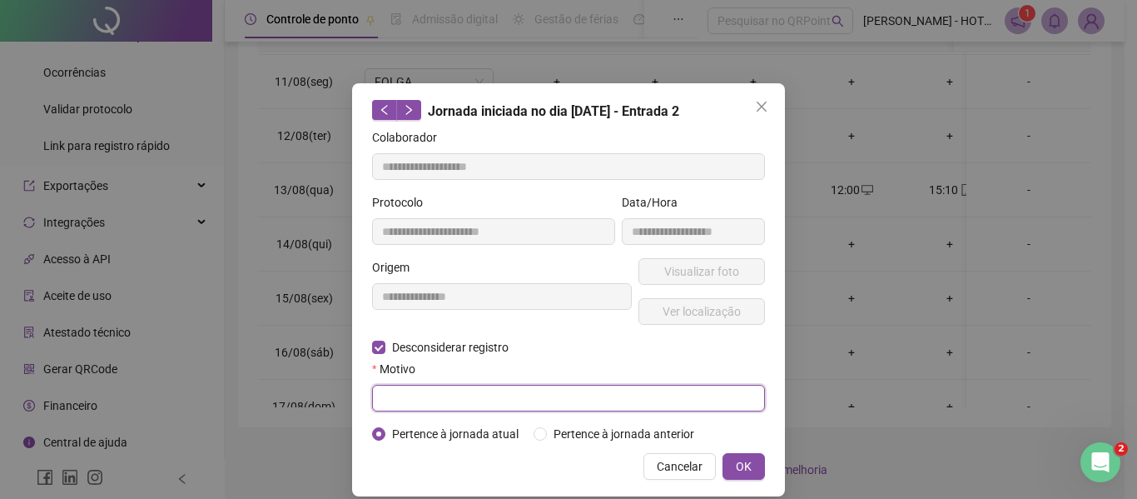
click at [526, 400] on input "text" at bounding box center [568, 398] width 393 height 27
type input "*"
type input "*********"
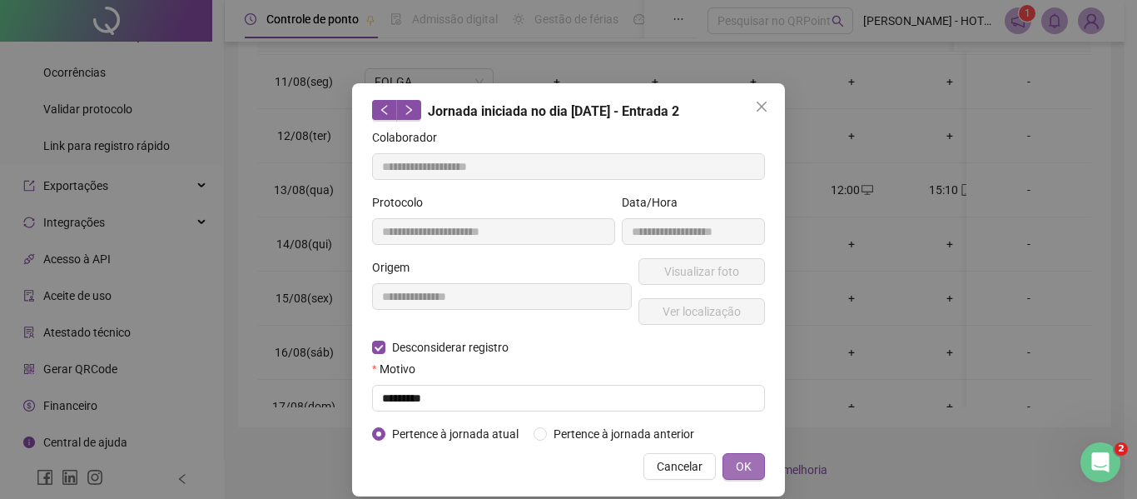
click at [736, 464] on span "OK" at bounding box center [744, 466] width 16 height 18
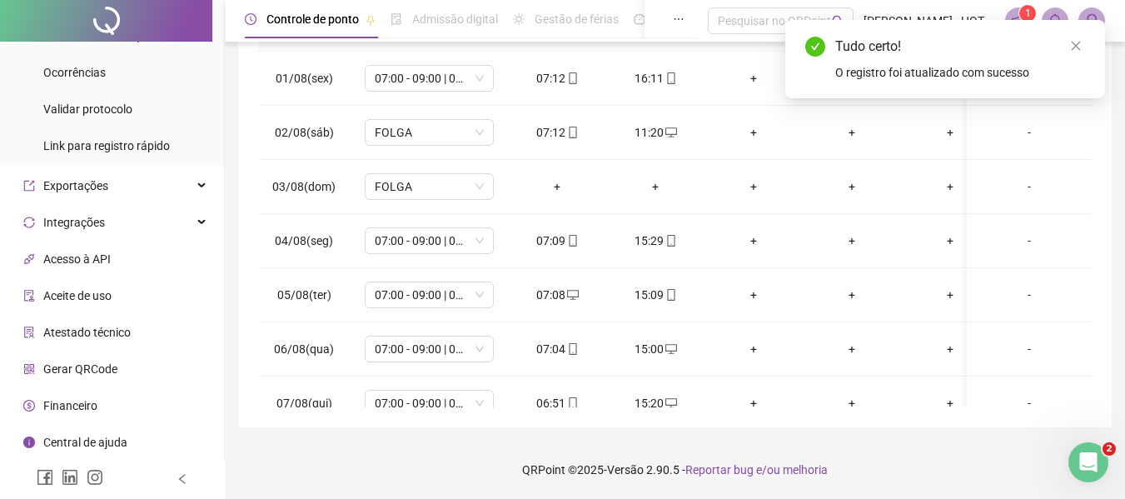
scroll to position [0, 0]
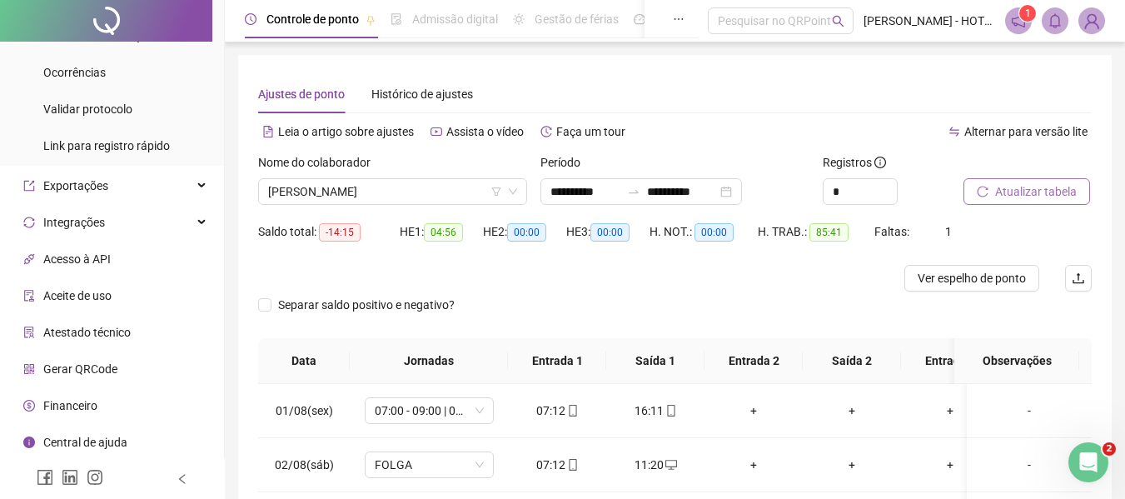
click at [1045, 206] on div "Atualizar tabela" at bounding box center [1027, 185] width 142 height 65
click at [1045, 202] on button "Atualizar tabela" at bounding box center [1026, 191] width 127 height 27
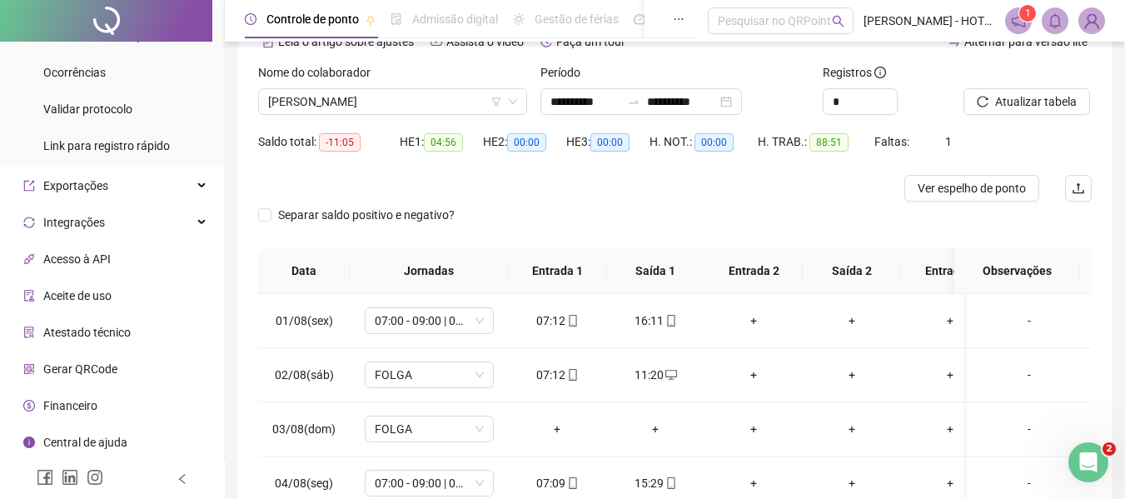
scroll to position [15, 0]
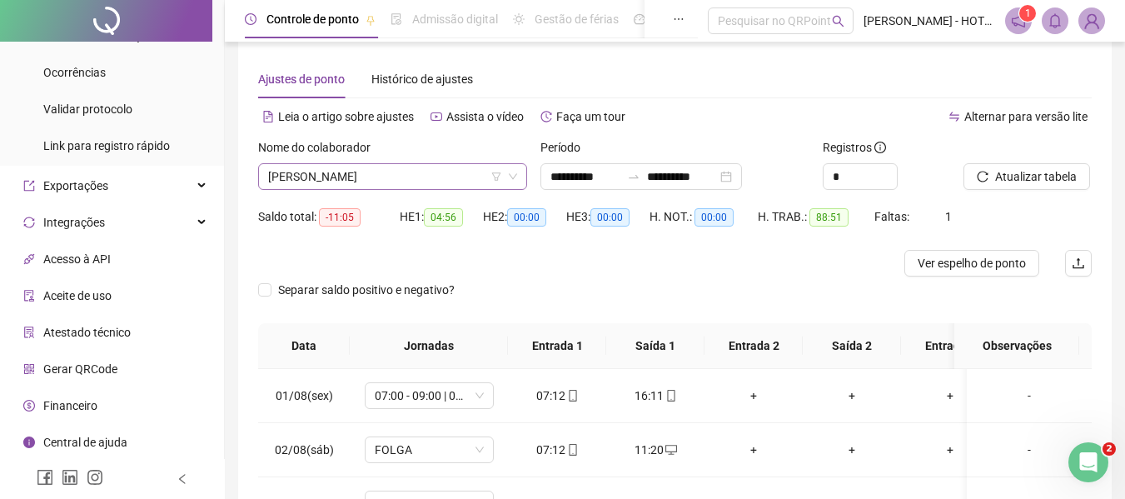
click at [461, 173] on span "[PERSON_NAME]" at bounding box center [392, 176] width 249 height 25
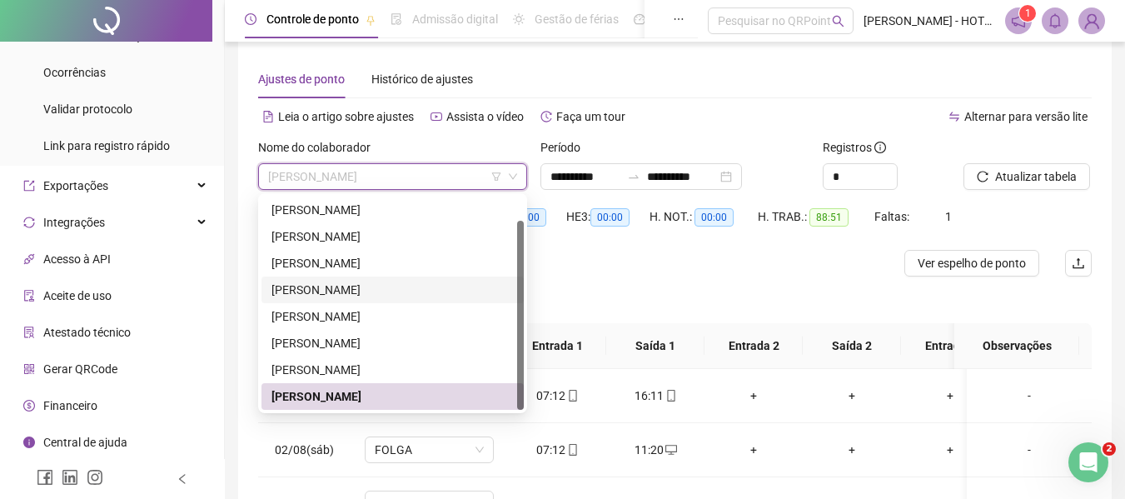
scroll to position [27, 0]
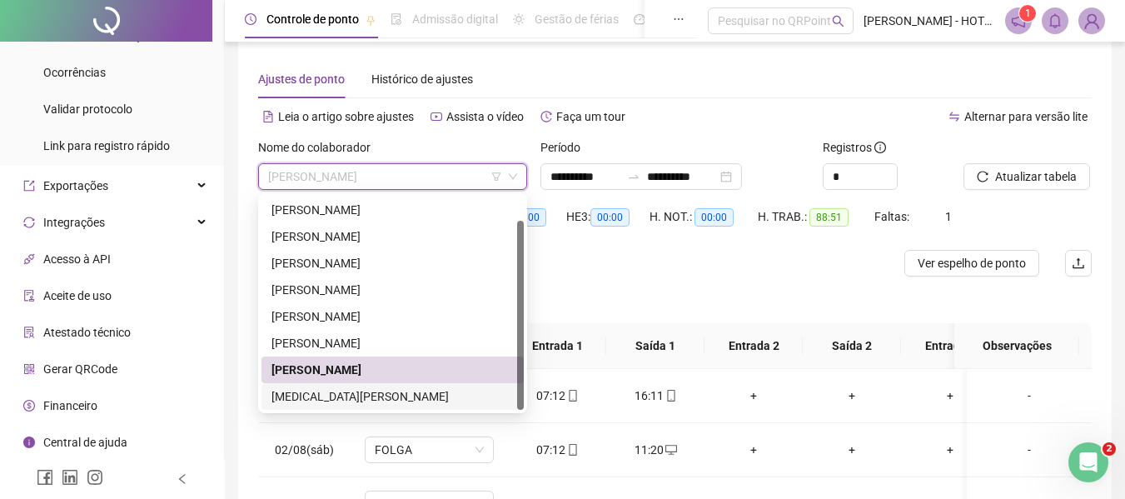
click at [422, 398] on div "[MEDICAL_DATA][PERSON_NAME]" at bounding box center [392, 396] width 242 height 18
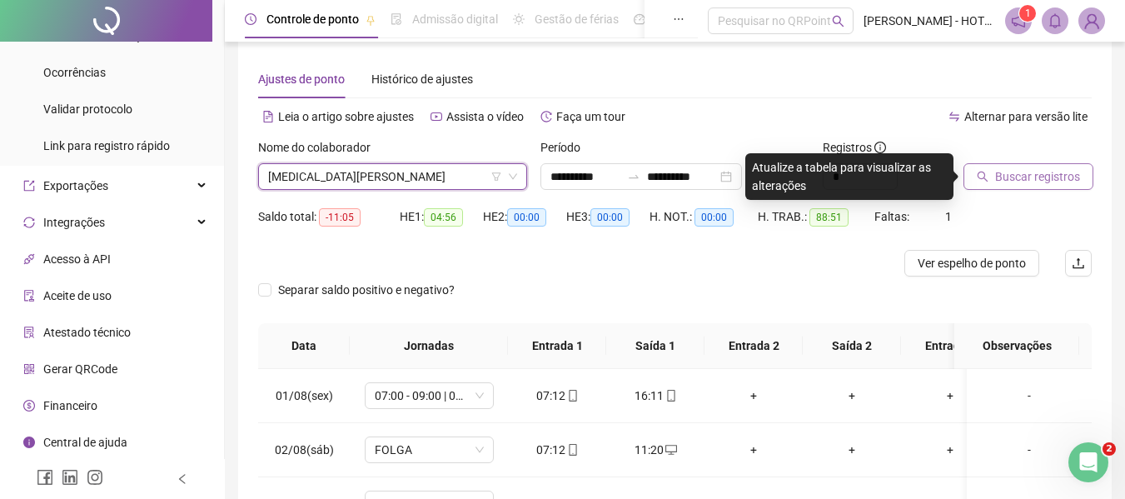
click at [1037, 168] on span "Buscar registros" at bounding box center [1037, 176] width 85 height 18
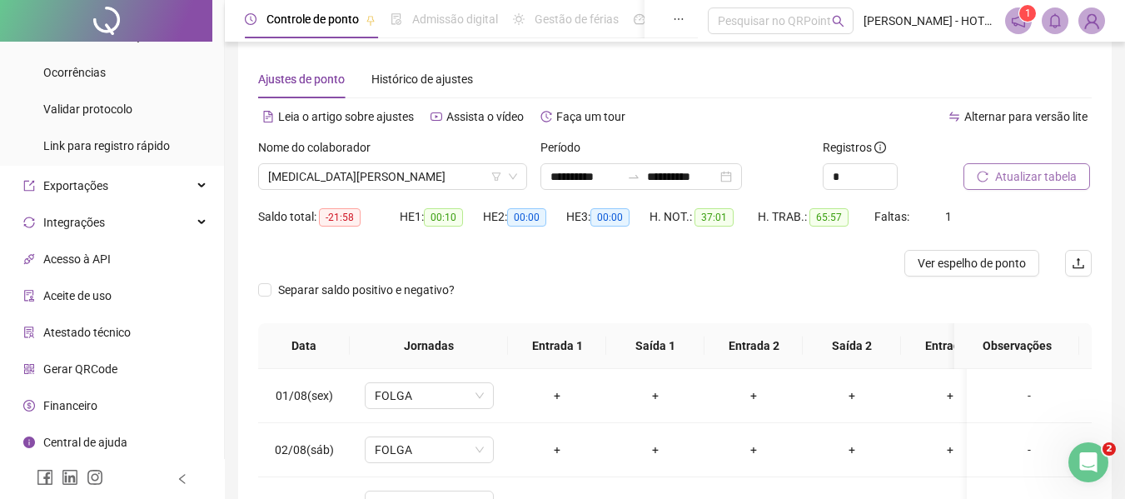
click at [1037, 168] on span "Atualizar tabela" at bounding box center [1036, 176] width 82 height 18
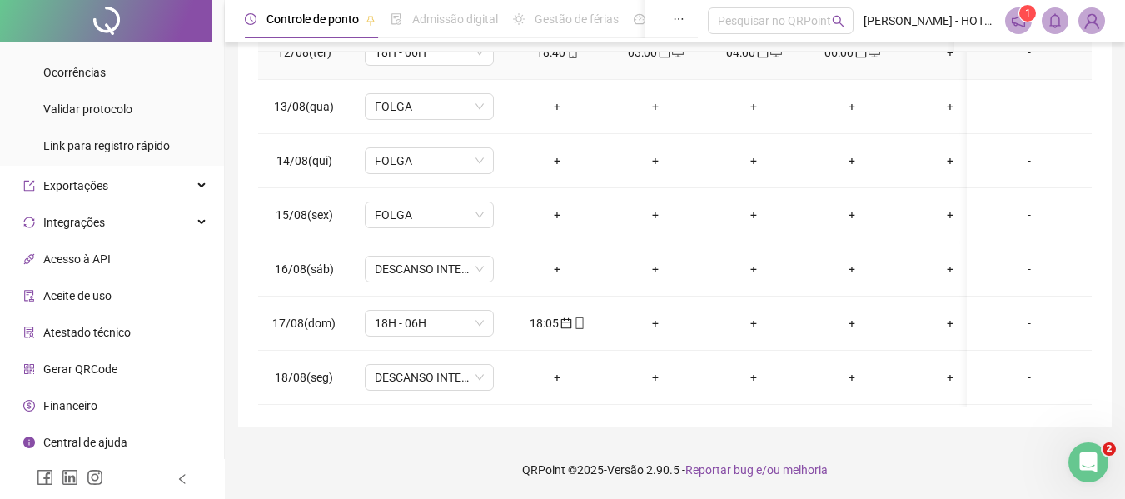
scroll to position [685, 0]
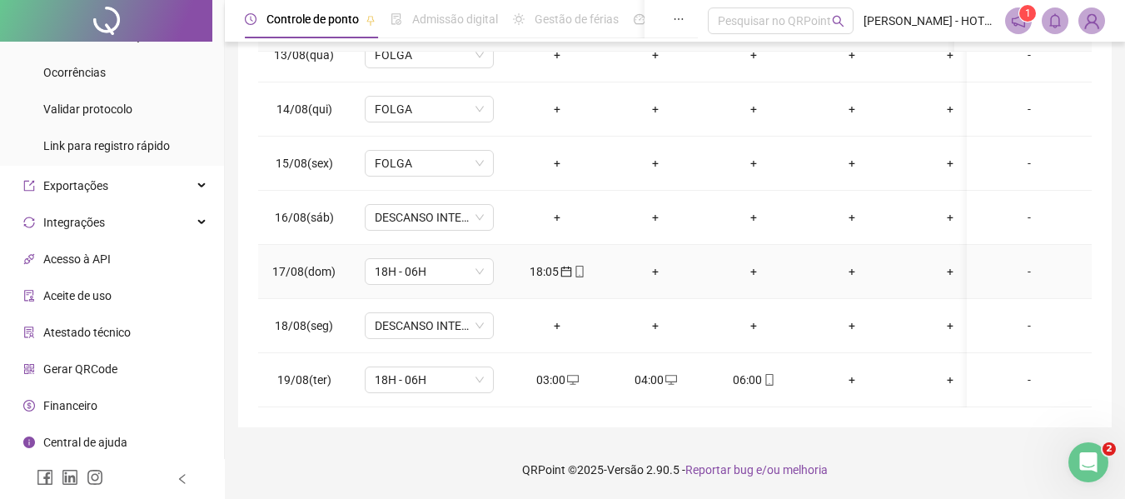
click at [539, 262] on div "18:05" at bounding box center [557, 271] width 72 height 18
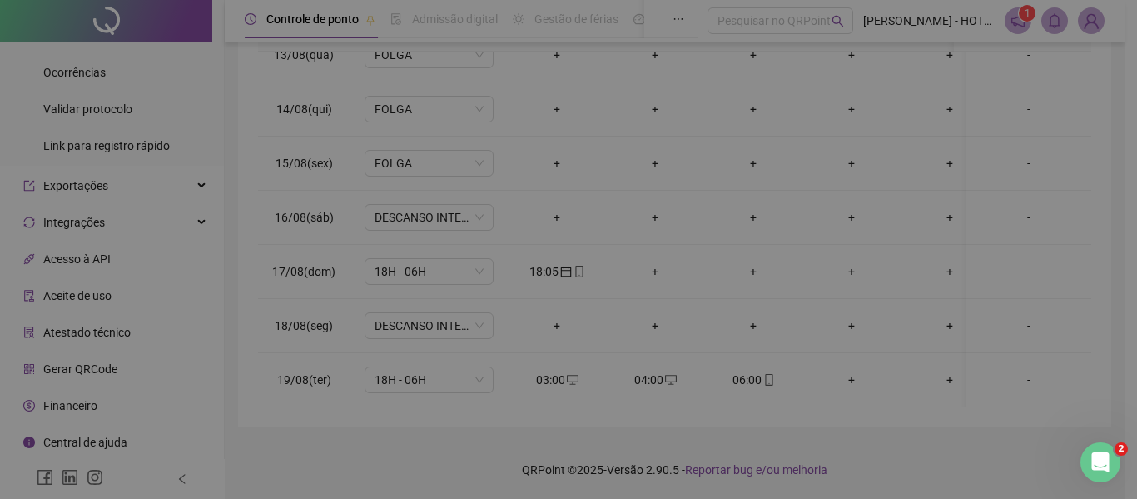
type input "**********"
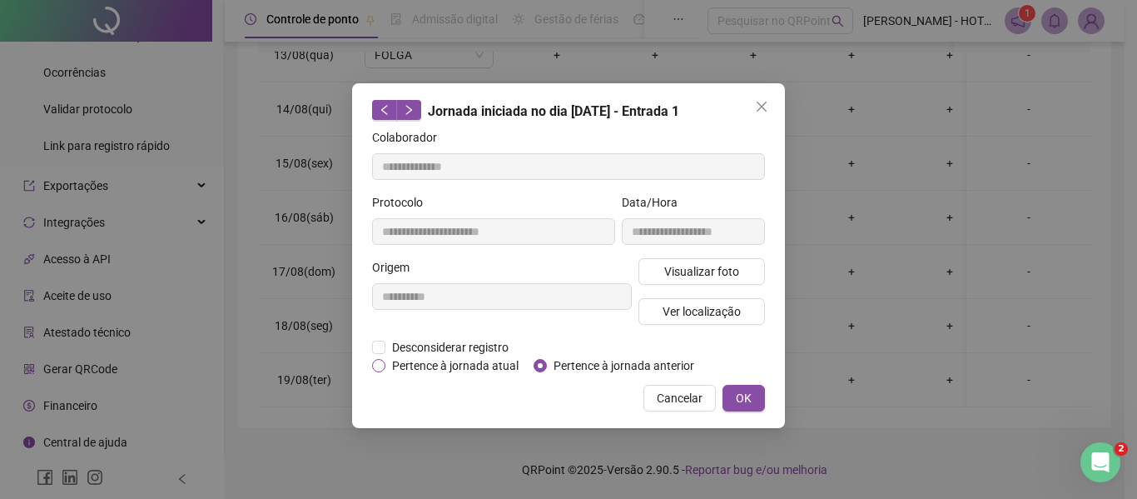
click at [473, 363] on span "Pertence à jornada atual" at bounding box center [455, 365] width 140 height 18
click at [743, 389] on span "OK" at bounding box center [744, 398] width 16 height 18
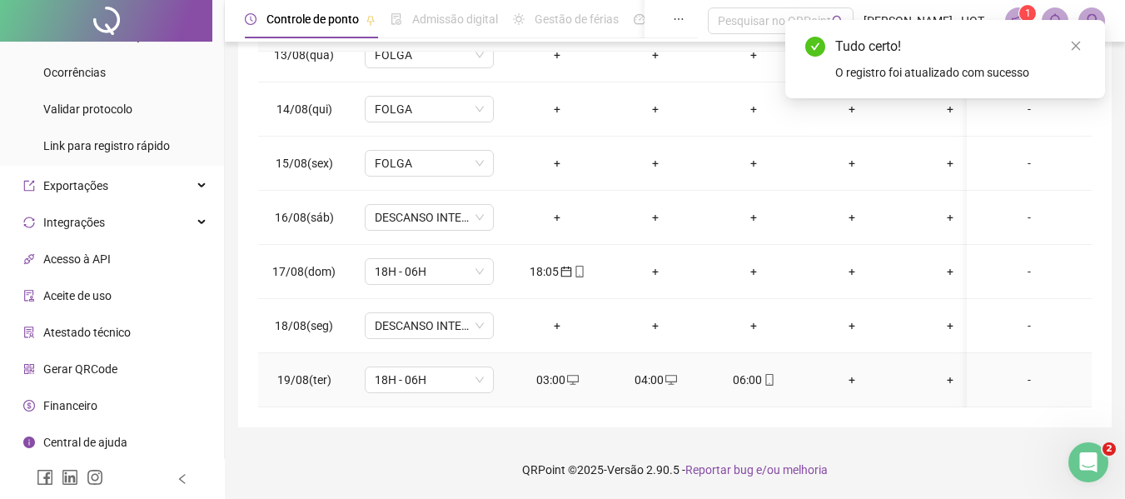
click at [552, 371] on div "03:00" at bounding box center [557, 379] width 72 height 18
type input "**********"
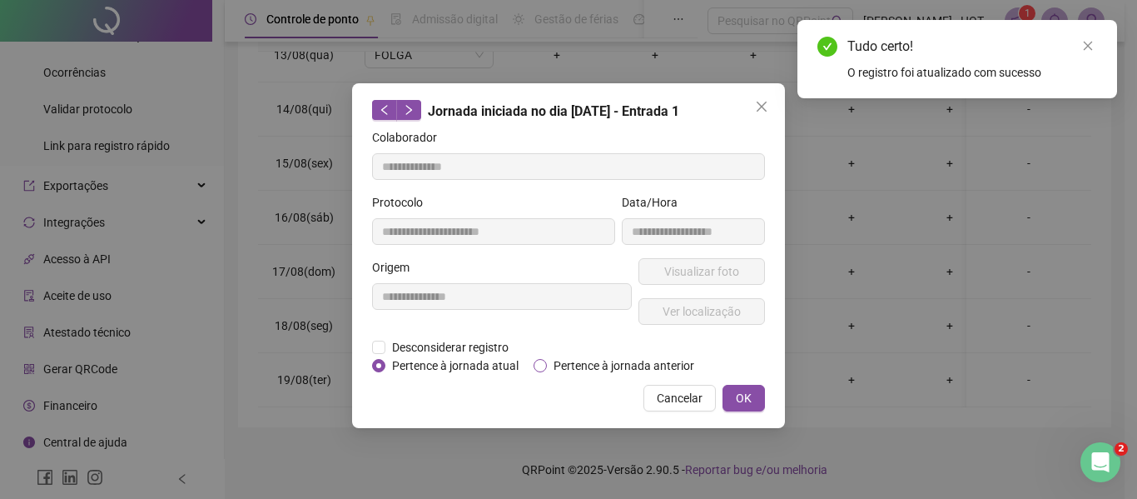
click at [591, 356] on span "Pertence à jornada anterior" at bounding box center [624, 365] width 154 height 18
click at [753, 393] on button "OK" at bounding box center [744, 398] width 42 height 27
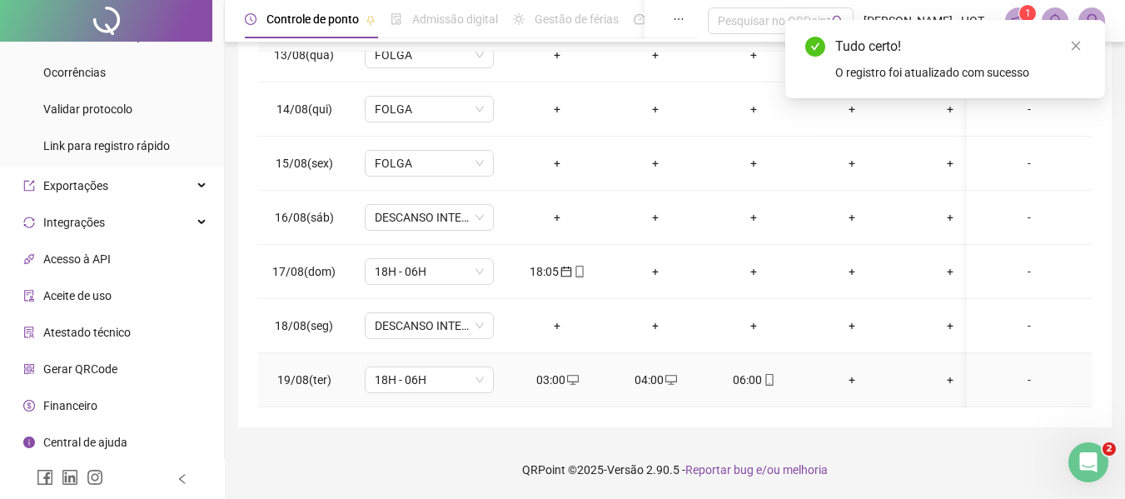
click at [653, 370] on div "04:00" at bounding box center [655, 379] width 72 height 18
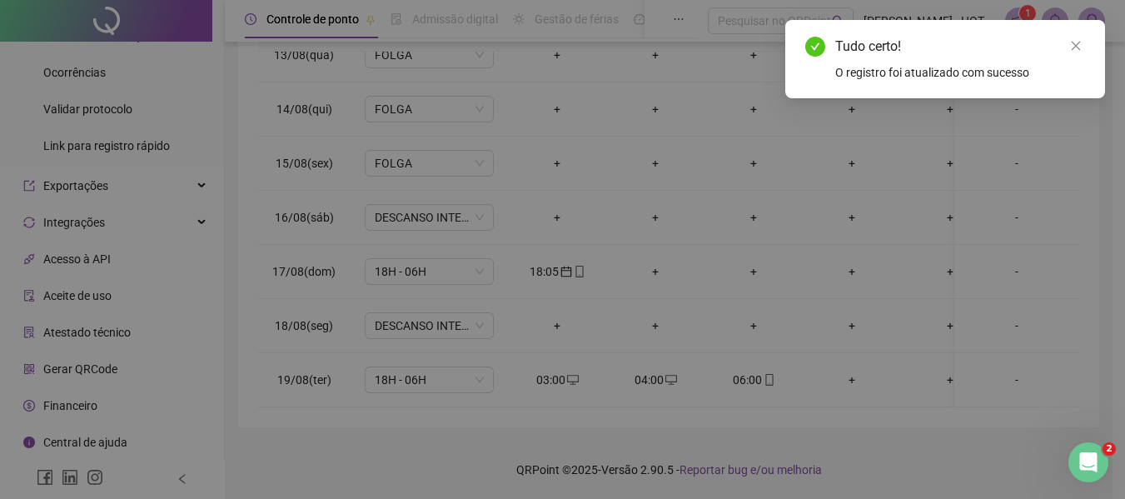
type input "**********"
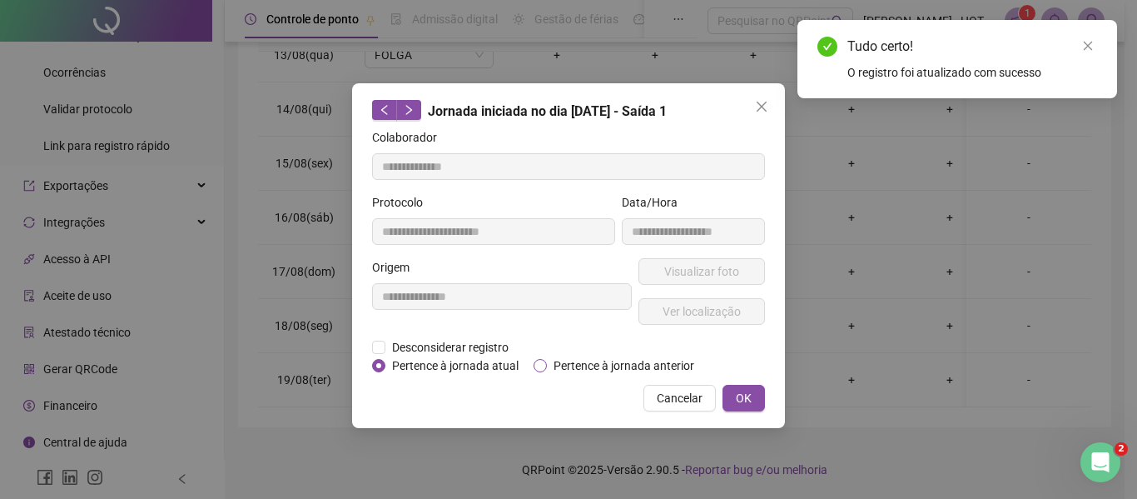
click at [577, 366] on span "Pertence à jornada anterior" at bounding box center [624, 365] width 154 height 18
click at [734, 397] on button "OK" at bounding box center [744, 398] width 42 height 27
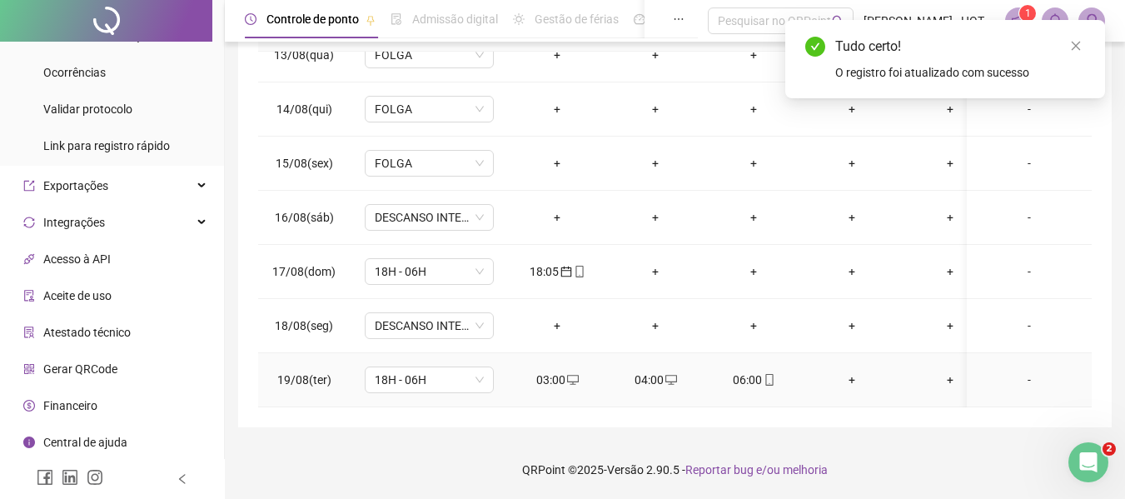
click at [747, 370] on div "06:00" at bounding box center [754, 379] width 72 height 18
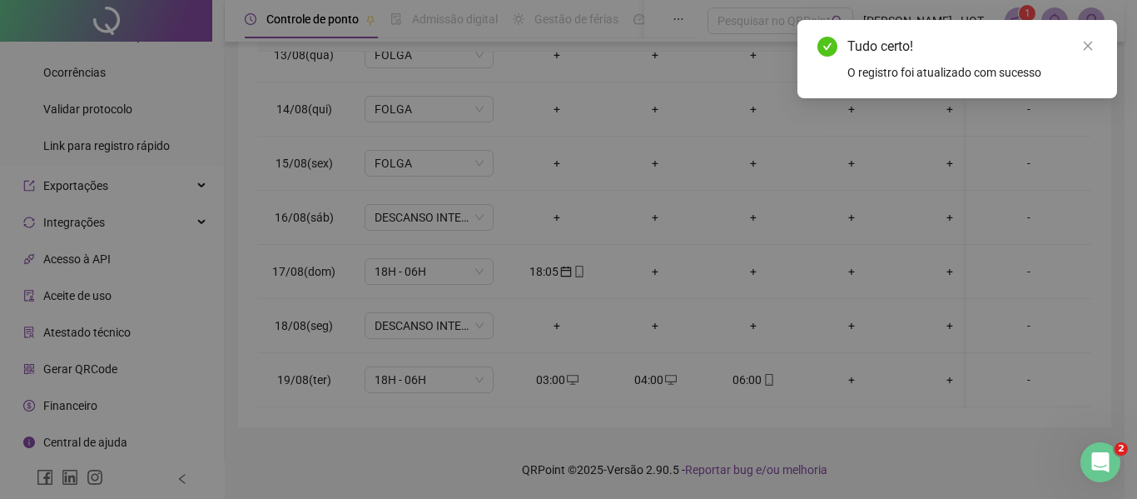
type input "**********"
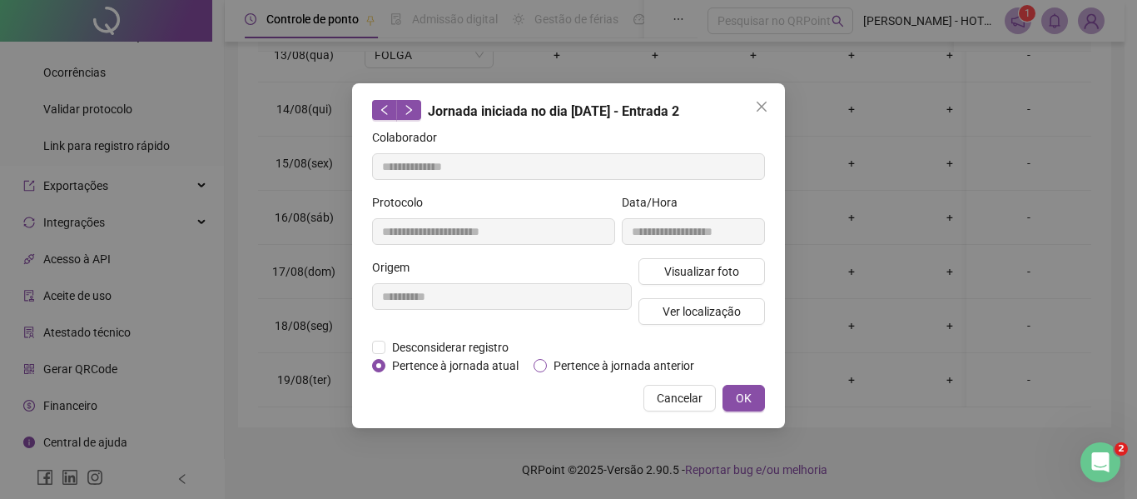
click at [655, 373] on span "Pertence à jornada anterior" at bounding box center [624, 365] width 154 height 18
click at [735, 397] on button "OK" at bounding box center [744, 398] width 42 height 27
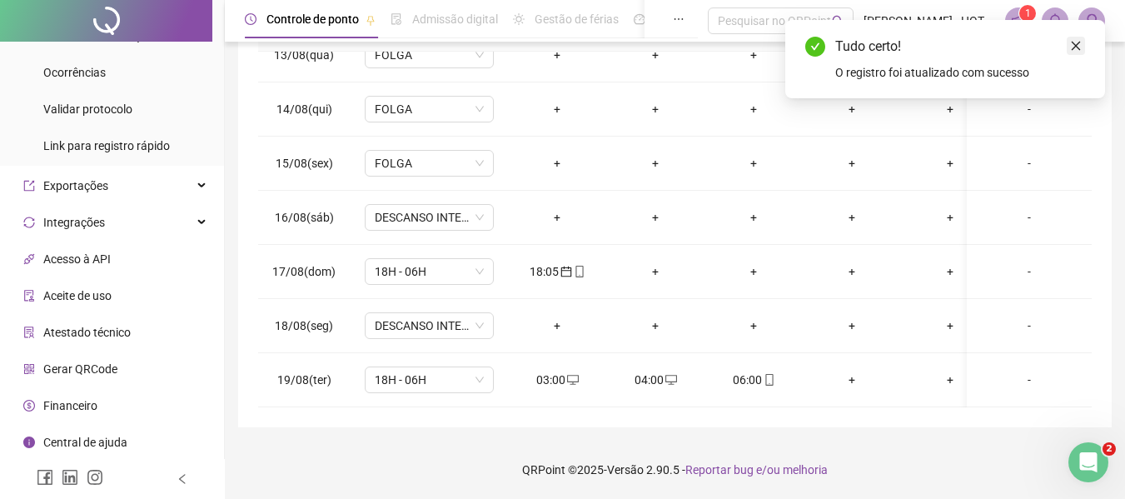
click at [1075, 41] on icon "close" at bounding box center [1076, 46] width 12 height 12
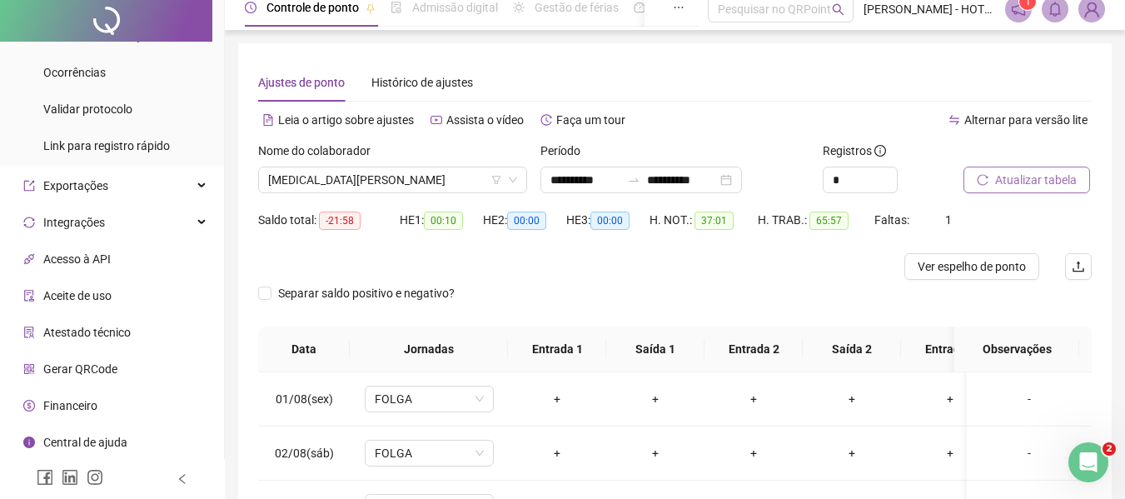
scroll to position [0, 0]
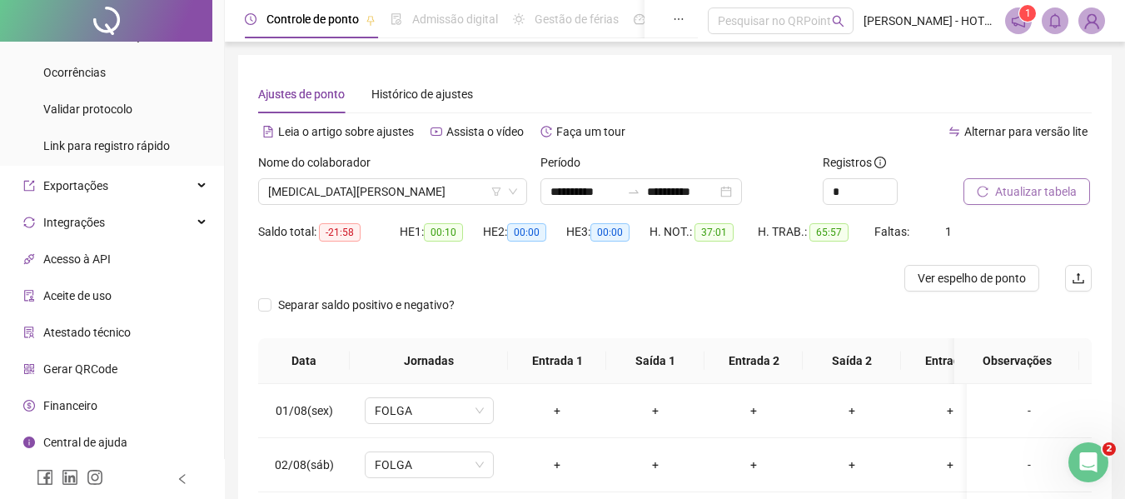
click at [1013, 195] on span "Atualizar tabela" at bounding box center [1036, 191] width 82 height 18
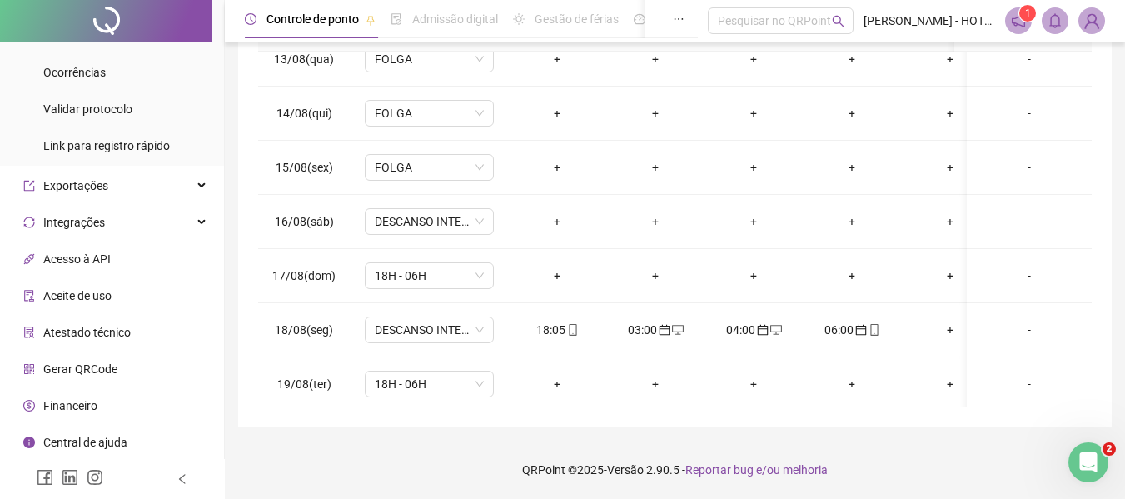
scroll to position [685, 0]
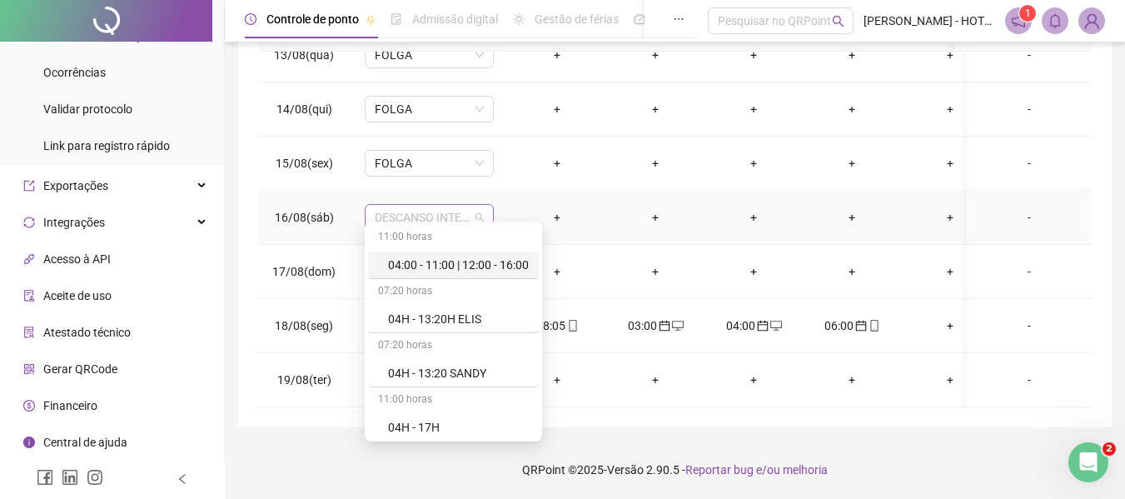
click at [468, 209] on span "DESCANSO INTER-JORNADA" at bounding box center [429, 217] width 109 height 25
type input "*"
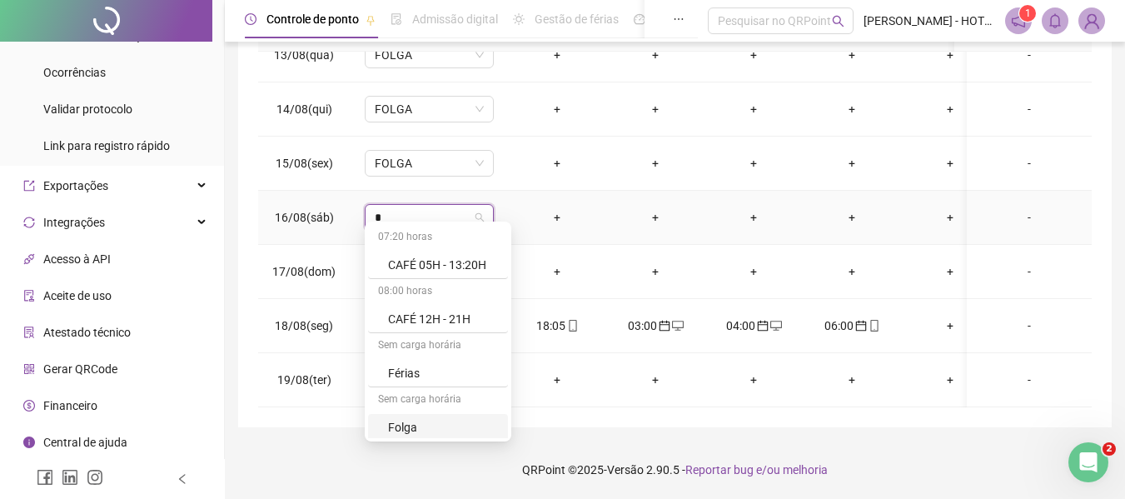
click at [468, 424] on div "Folga" at bounding box center [443, 427] width 110 height 18
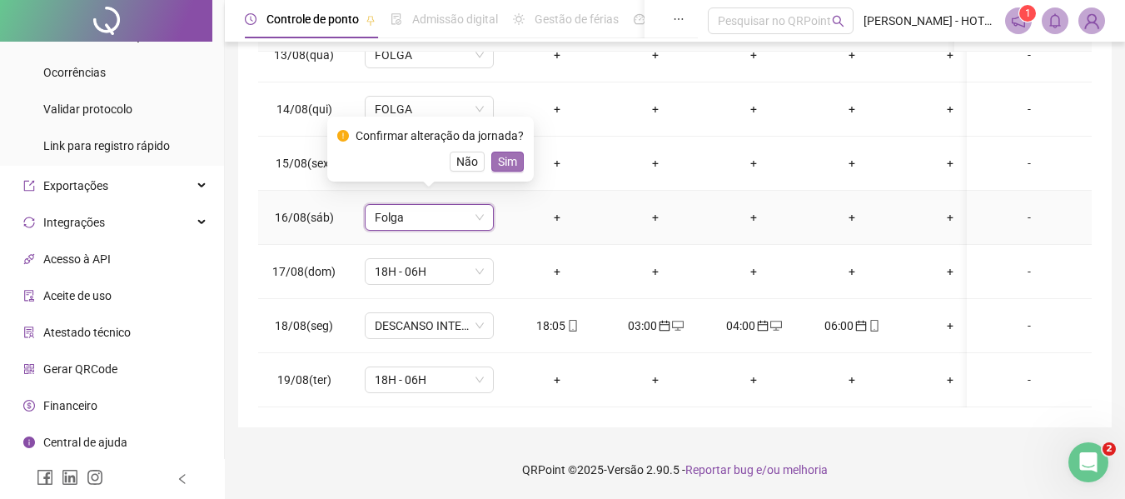
click at [501, 156] on span "Sim" at bounding box center [507, 161] width 19 height 18
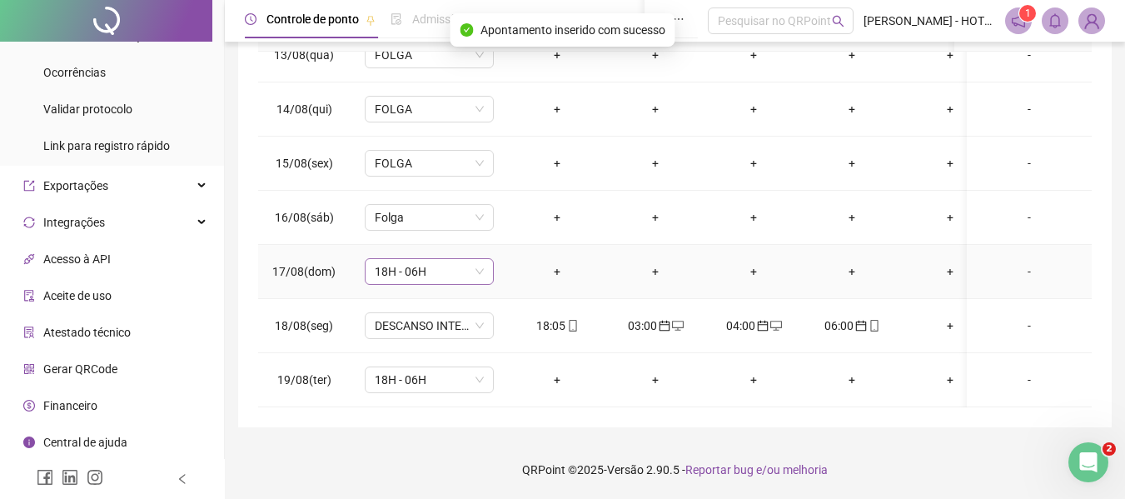
click at [467, 259] on span "18H - 06H" at bounding box center [429, 271] width 109 height 25
type input "*"
click at [447, 472] on div "Folga" at bounding box center [443, 481] width 110 height 18
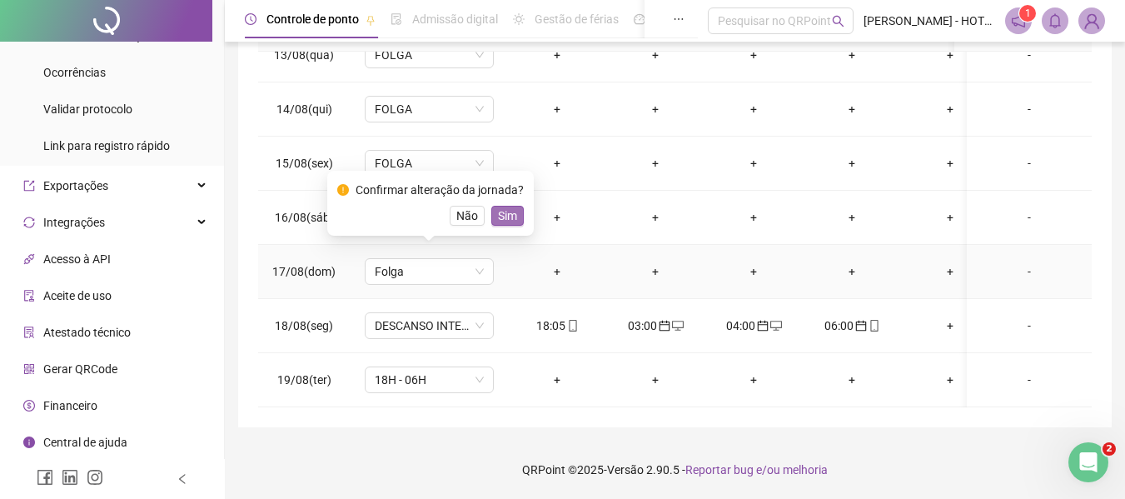
click at [499, 211] on span "Sim" at bounding box center [507, 215] width 19 height 18
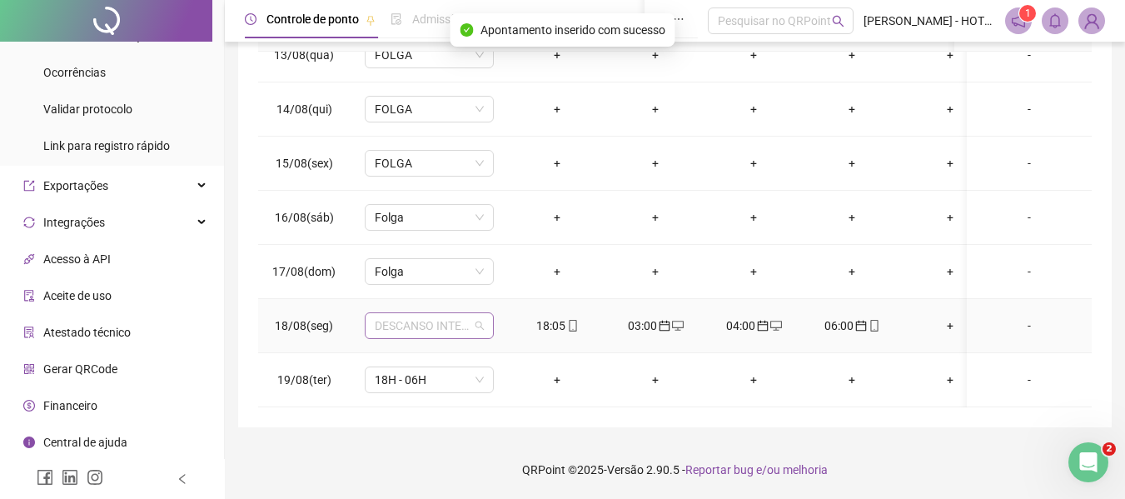
click at [472, 319] on span "DESCANSO INTER-JORNADA" at bounding box center [429, 325] width 109 height 25
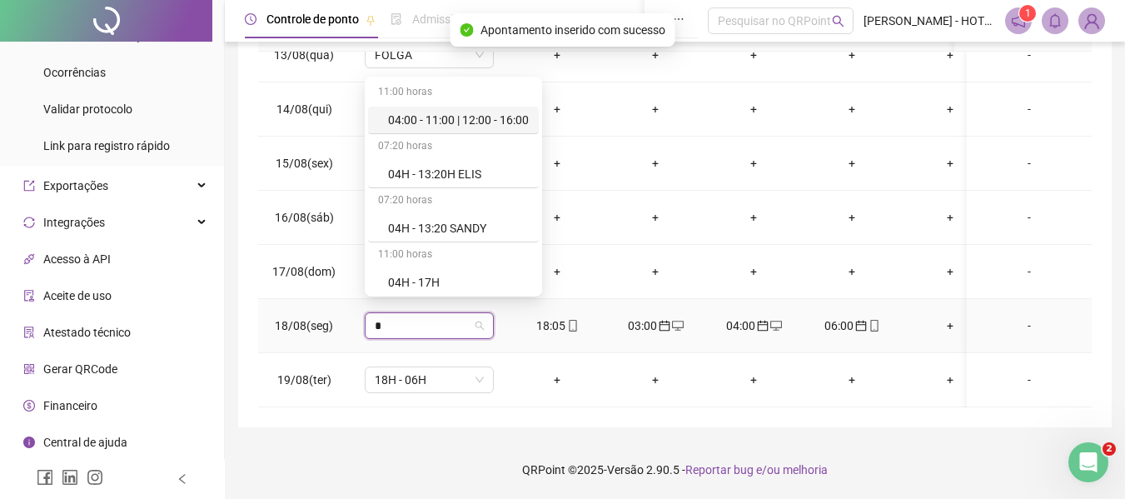
type input "**"
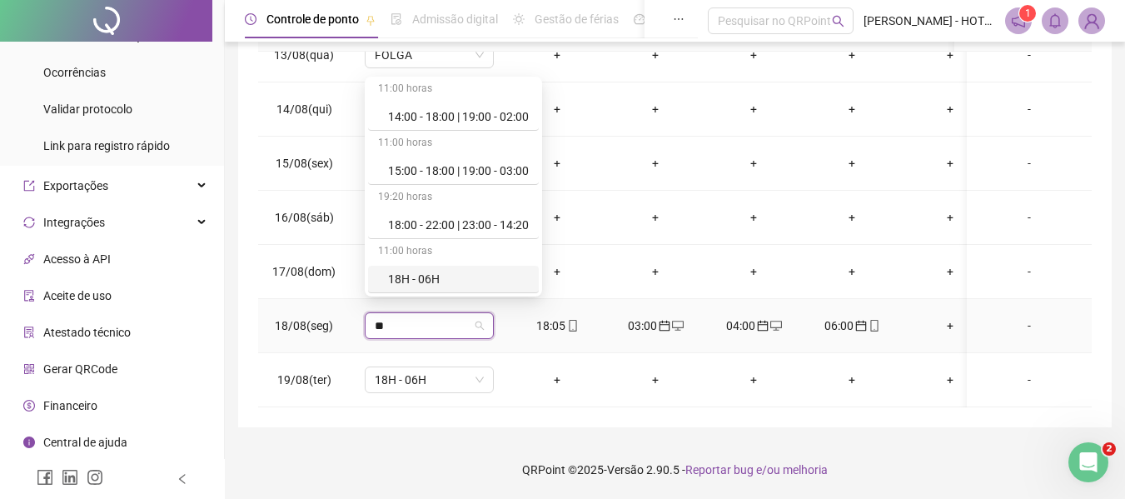
click at [429, 288] on div "18H - 06H" at bounding box center [453, 279] width 171 height 27
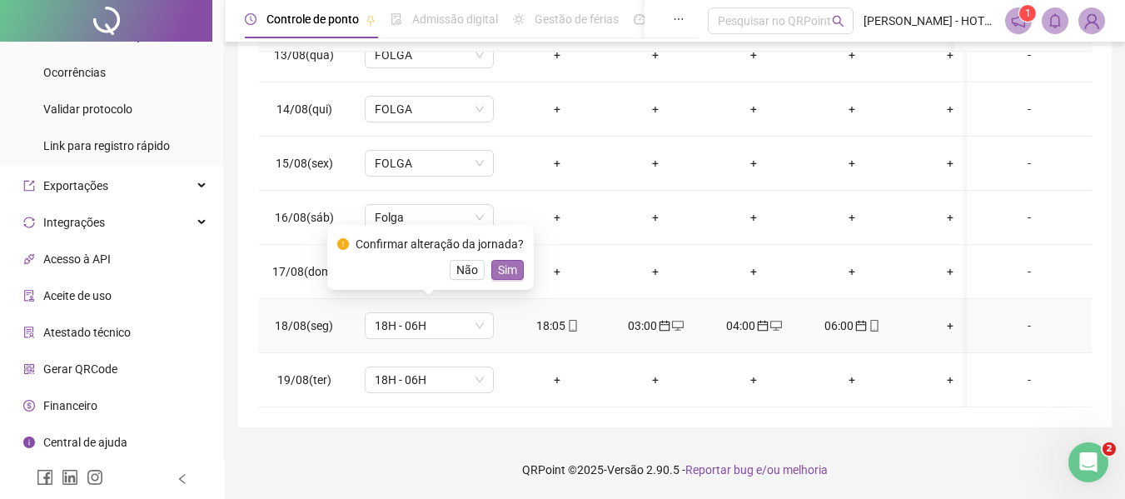
click at [509, 266] on span "Sim" at bounding box center [507, 270] width 19 height 18
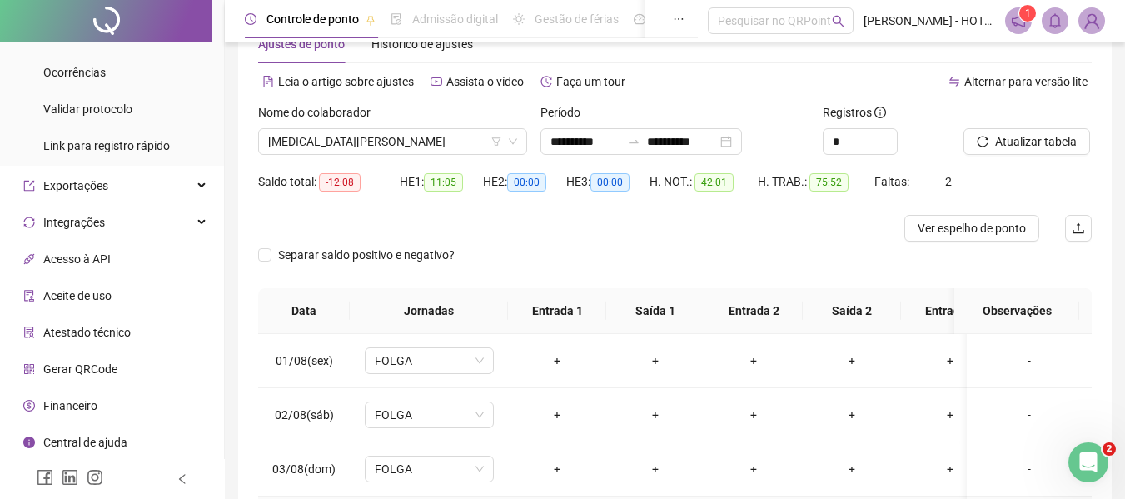
scroll to position [45, 0]
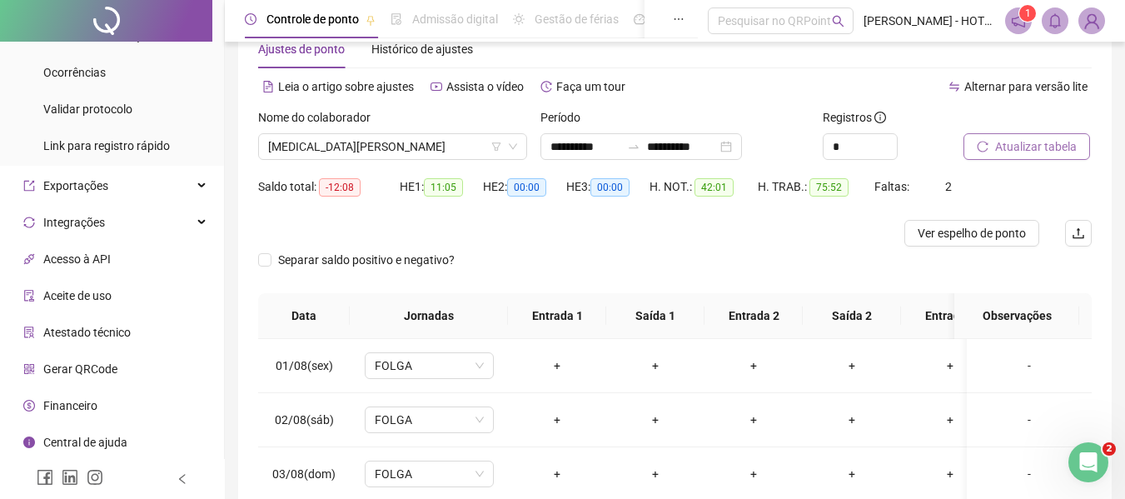
click at [1059, 147] on span "Atualizar tabela" at bounding box center [1036, 146] width 82 height 18
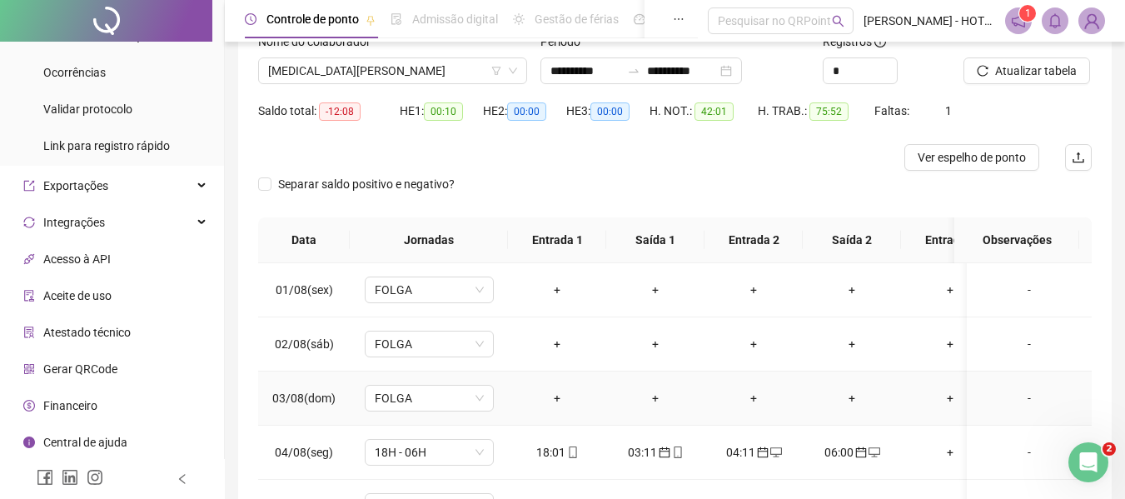
scroll to position [332, 0]
